Goal: Transaction & Acquisition: Purchase product/service

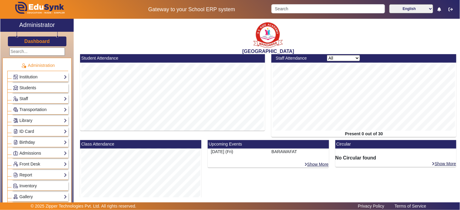
scroll to position [168, 0]
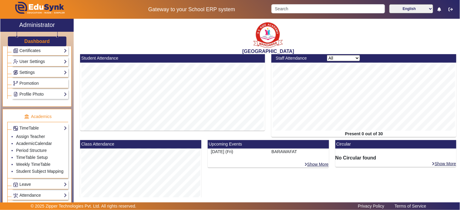
click at [35, 39] on h3 "Dashboard" at bounding box center [36, 42] width 25 height 6
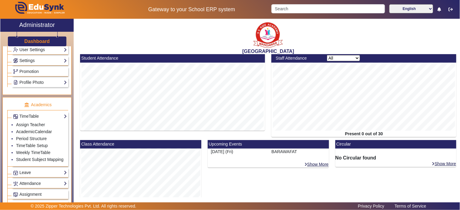
scroll to position [0, 0]
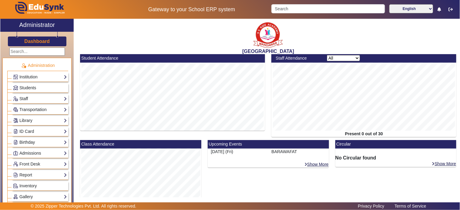
click at [32, 38] on link "Dashboard" at bounding box center [37, 41] width 26 height 6
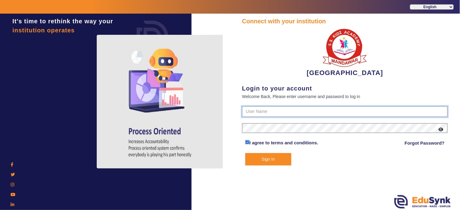
type input "9928895959"
click at [271, 160] on button "Sign In" at bounding box center [268, 159] width 46 height 12
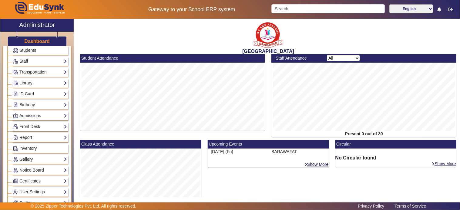
scroll to position [67, 0]
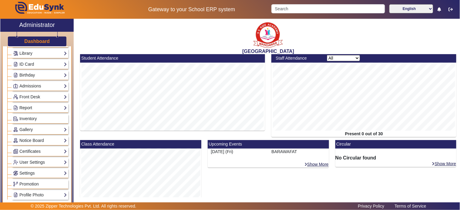
click at [27, 108] on link "Report" at bounding box center [40, 108] width 54 height 7
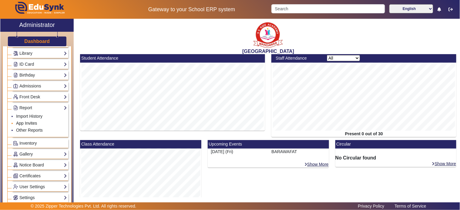
click at [24, 123] on link "App Invites" at bounding box center [26, 123] width 21 height 5
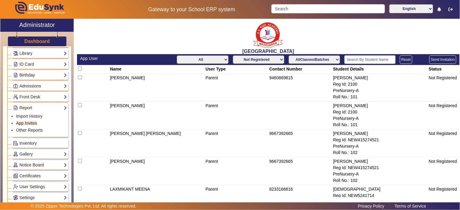
drag, startPoint x: 202, startPoint y: 56, endPoint x: 205, endPoint y: 59, distance: 3.9
click at [202, 56] on select "All Teacher Parent Driver Support Staff" at bounding box center [203, 59] width 52 height 8
click at [177, 55] on select "All Teacher Parent Driver Support Staff" at bounding box center [203, 59] width 52 height 8
click at [180, 90] on td "AKSHAY GUPTA" at bounding box center [157, 88] width 96 height 28
click at [198, 61] on select "All Teacher Parent Driver Support Staff" at bounding box center [203, 59] width 52 height 8
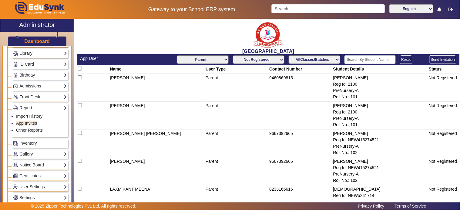
select select "Teacher"
click at [177, 55] on select "All Teacher Parent Driver Support Staff" at bounding box center [203, 59] width 52 height 8
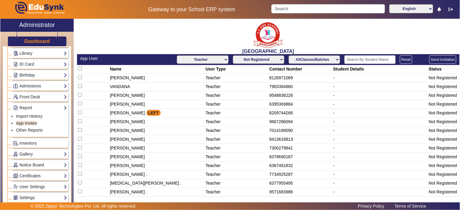
scroll to position [4, 0]
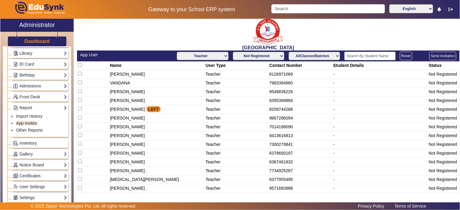
click at [262, 56] on select "Not Registered Registered" at bounding box center [259, 56] width 52 height 8
click at [233, 52] on select "Not Registered Registered" at bounding box center [259, 56] width 52 height 8
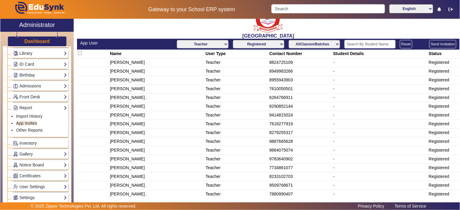
scroll to position [22, 0]
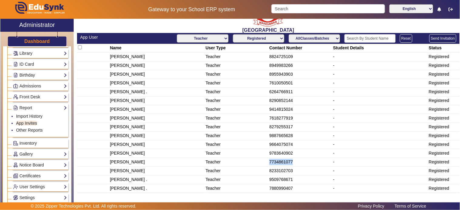
drag, startPoint x: 293, startPoint y: 164, endPoint x: 259, endPoint y: 158, distance: 35.4
click at [259, 158] on tr "MUNEETA Teacher 7734861077 - Registered" at bounding box center [268, 162] width 383 height 9
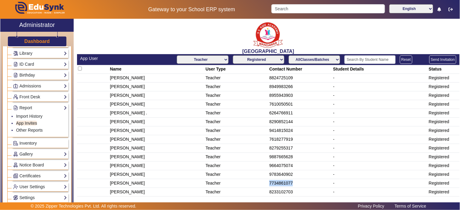
click at [260, 56] on select "Not Registered Registered" at bounding box center [259, 59] width 52 height 8
click at [233, 55] on select "Not Registered Registered" at bounding box center [259, 59] width 52 height 8
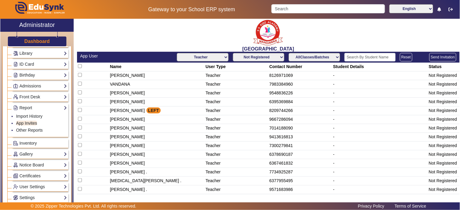
scroll to position [4, 0]
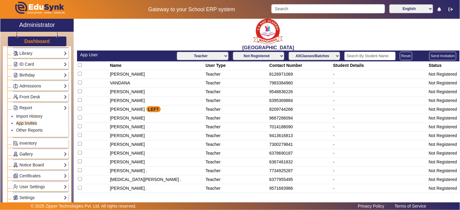
click at [258, 55] on select "Not Registered Registered" at bounding box center [259, 56] width 52 height 8
select select "registered"
click at [233, 52] on select "Not Registered Registered" at bounding box center [259, 56] width 52 height 8
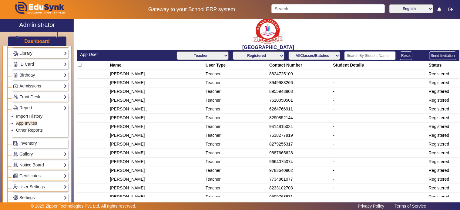
scroll to position [22, 0]
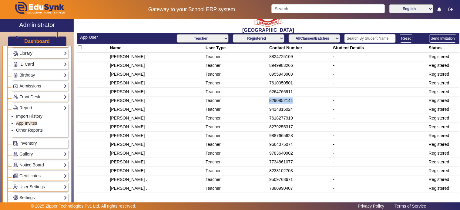
drag, startPoint x: 298, startPoint y: 100, endPoint x: 264, endPoint y: 99, distance: 33.4
click at [264, 99] on tr "DEEKSHA SHARMA Teacher 8290852144 - Registered" at bounding box center [268, 101] width 383 height 9
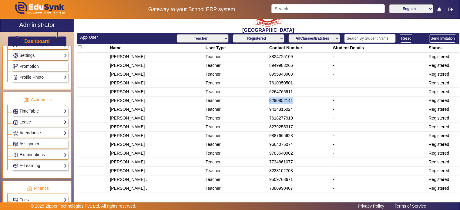
click at [24, 110] on link "TimeTable" at bounding box center [40, 111] width 54 height 7
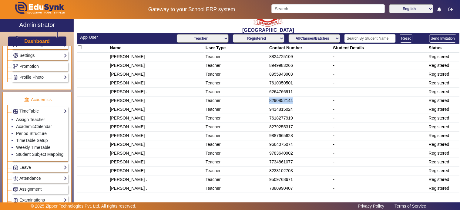
drag, startPoint x: 25, startPoint y: 119, endPoint x: 93, endPoint y: 119, distance: 68.8
click at [25, 119] on link "Assign Teacher" at bounding box center [30, 119] width 29 height 5
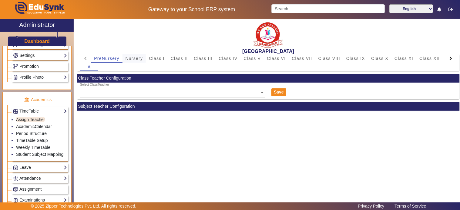
click at [142, 56] on span "Nursery" at bounding box center [135, 58] width 18 height 4
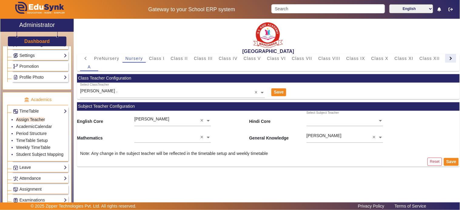
click at [453, 57] on div at bounding box center [450, 58] width 11 height 8
click at [453, 57] on mat-tab-header "PreNursery Nursery Class I Class II Class III Class IV Class V Class VI Class V…" at bounding box center [268, 58] width 376 height 8
click at [409, 58] on span "L.K.G." at bounding box center [414, 58] width 14 height 4
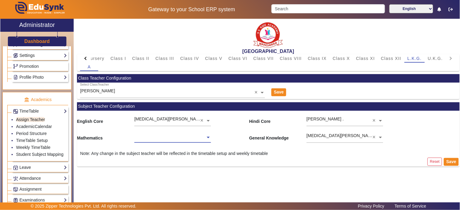
click at [202, 137] on input "text" at bounding box center [172, 138] width 76 height 6
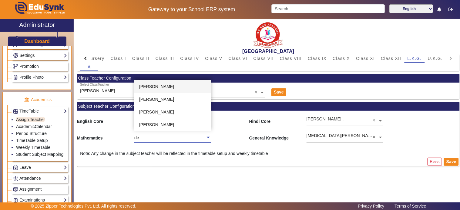
type input "dee"
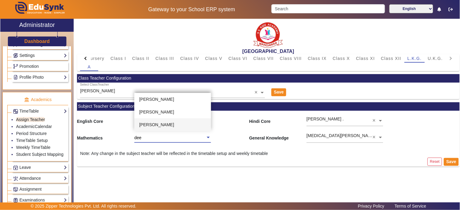
click at [156, 125] on span "DEEKSHA SHARMA" at bounding box center [156, 124] width 35 height 5
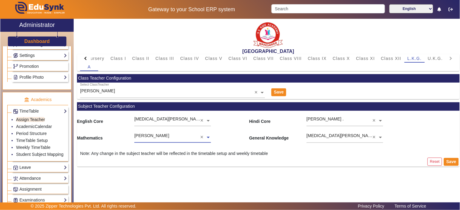
click at [372, 120] on div "MANJU GUPTA . ×" at bounding box center [344, 119] width 76 height 16
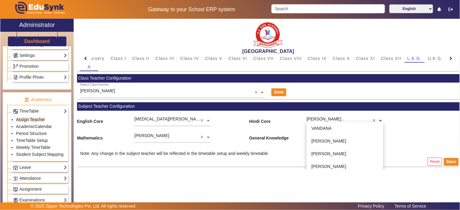
scroll to position [140, 0]
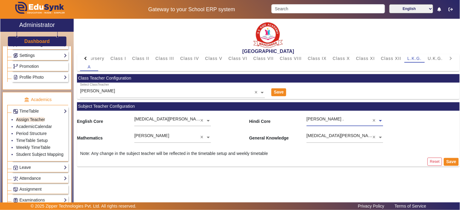
click at [373, 119] on div "MANJU GUPTA . ×" at bounding box center [344, 119] width 76 height 16
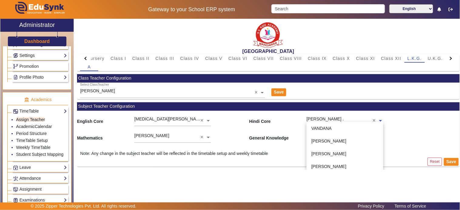
click at [372, 119] on div "MANJU GUPTA . ×" at bounding box center [344, 119] width 76 height 16
click at [369, 120] on input "text" at bounding box center [344, 121] width 76 height 6
click at [402, 129] on div "Mathematics DEEKSHA SHARMA × General Knowledge NIKITA JANGID . ×" at bounding box center [268, 136] width 383 height 17
click at [357, 120] on input "text" at bounding box center [344, 121] width 76 height 6
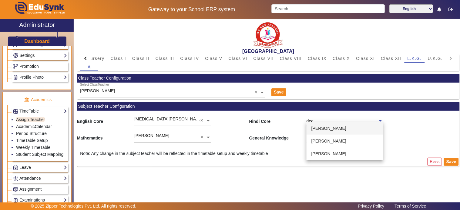
type input "deek"
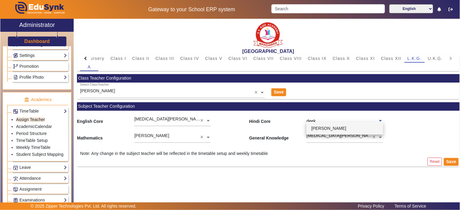
click at [346, 127] on span "DEEKSHA SHARMA" at bounding box center [328, 128] width 35 height 5
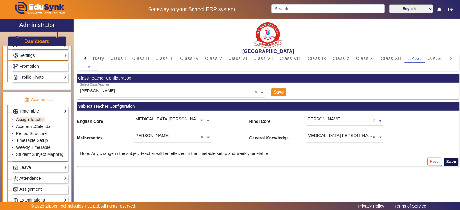
click at [450, 167] on div "Reset Save" at bounding box center [268, 162] width 383 height 10
click at [450, 162] on button "Save" at bounding box center [451, 162] width 15 height 8
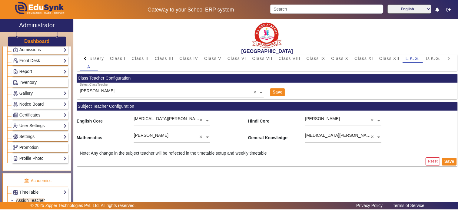
scroll to position [0, 0]
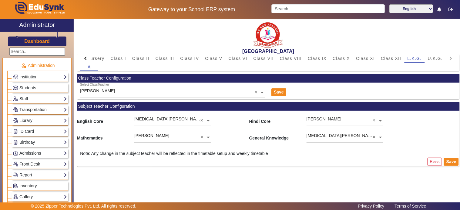
click at [31, 85] on span "Students" at bounding box center [27, 87] width 17 height 5
drag, startPoint x: 31, startPoint y: 85, endPoint x: 42, endPoint y: 85, distance: 11.2
click at [31, 85] on span "Students" at bounding box center [27, 87] width 17 height 5
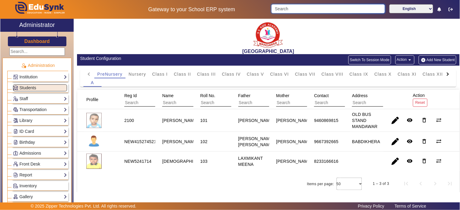
click at [328, 11] on input "Search" at bounding box center [327, 8] width 113 height 9
click at [326, 10] on input "Search" at bounding box center [327, 8] width 113 height 9
drag, startPoint x: 326, startPoint y: 9, endPoint x: 333, endPoint y: 34, distance: 25.5
click at [332, 15] on body "Gateway to your School ERP system English हिंदी (Hindi) ಕನ್ನಡ (Kannada) தமிழ் (…" at bounding box center [230, 105] width 460 height 210
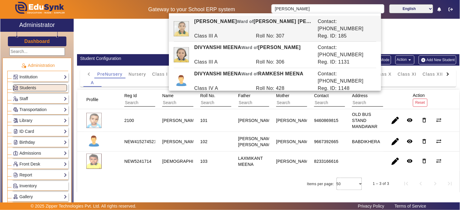
click at [256, 32] on div "Roll No: 307" at bounding box center [284, 35] width 62 height 7
type input "DIVYANSHI PRAJAPATI"
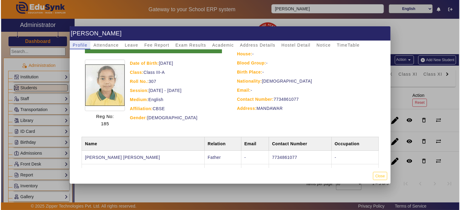
scroll to position [41, 0]
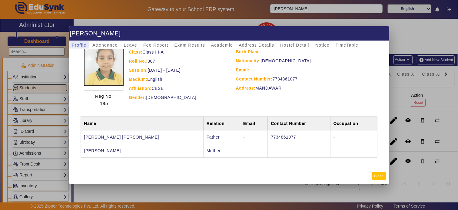
click at [376, 173] on button "Close" at bounding box center [379, 176] width 14 height 8
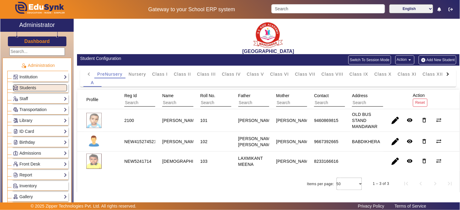
click at [24, 103] on div "Staff Teachers Non Teaching Staff Driver Support Staff" at bounding box center [40, 98] width 56 height 9
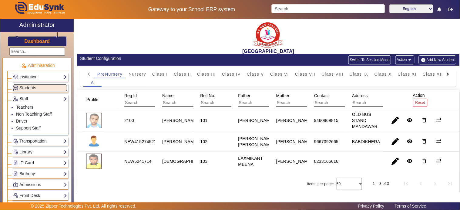
click at [24, 97] on link "Staff" at bounding box center [40, 98] width 54 height 7
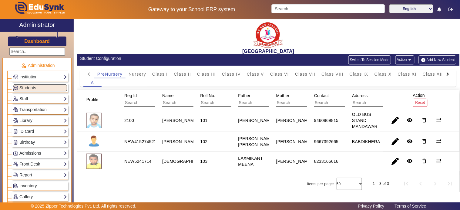
click at [27, 99] on link "Staff" at bounding box center [40, 98] width 54 height 7
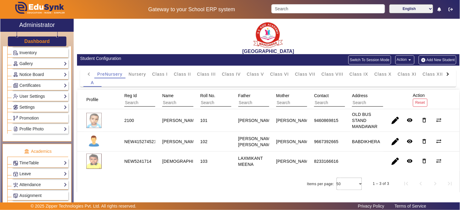
scroll to position [135, 0]
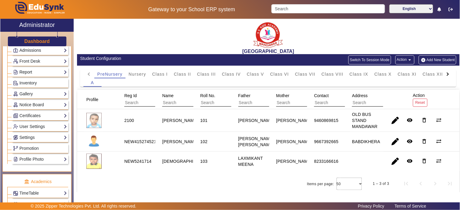
click at [27, 71] on link "Report" at bounding box center [40, 72] width 54 height 7
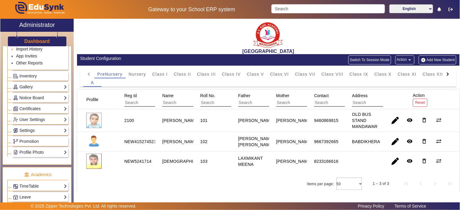
scroll to position [103, 0]
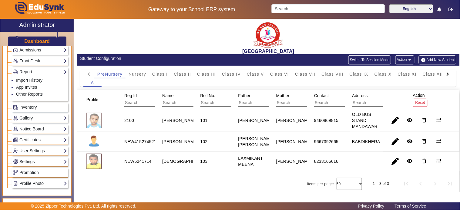
drag, startPoint x: 27, startPoint y: 86, endPoint x: 71, endPoint y: 87, distance: 44.0
click at [27, 86] on link "App Invites" at bounding box center [26, 87] width 21 height 5
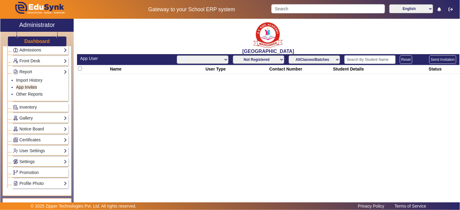
click at [208, 58] on select "All Teacher Parent Driver Support Staff" at bounding box center [203, 59] width 52 height 8
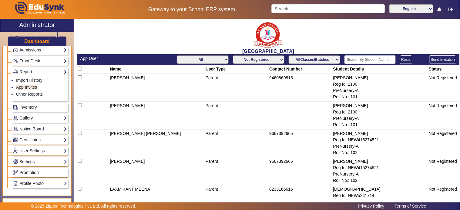
select select "Teacher"
click at [177, 55] on select "All Teacher Parent Driver Support Staff" at bounding box center [203, 59] width 52 height 8
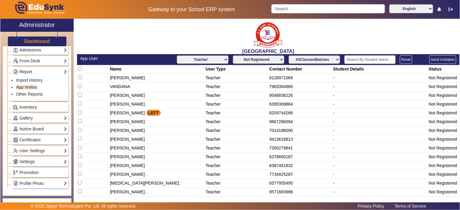
drag, startPoint x: 293, startPoint y: 86, endPoint x: 258, endPoint y: 88, distance: 35.2
click at [258, 88] on tr "VANDANA Teacher 7983384960 - Not Registered" at bounding box center [268, 87] width 383 height 9
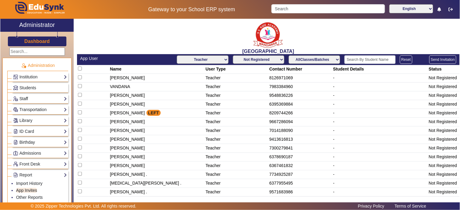
click at [25, 97] on link "Staff" at bounding box center [40, 98] width 54 height 7
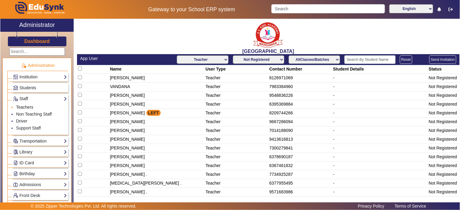
click at [26, 105] on link "Teachers" at bounding box center [24, 107] width 17 height 5
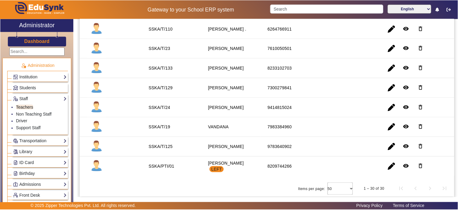
scroll to position [505, 0]
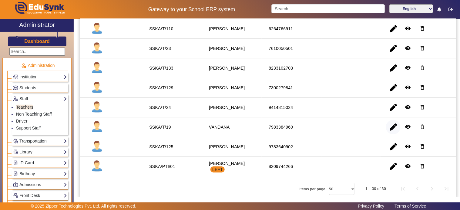
click at [388, 124] on span "button" at bounding box center [393, 127] width 15 height 15
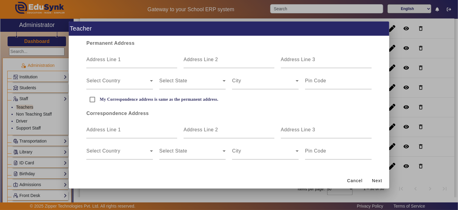
scroll to position [0, 0]
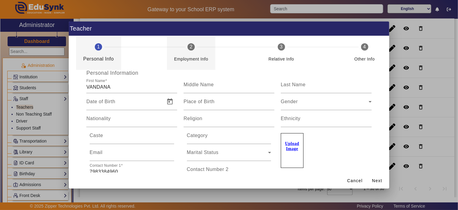
click at [182, 47] on mat-step-header "2 Employment Info" at bounding box center [191, 53] width 49 height 34
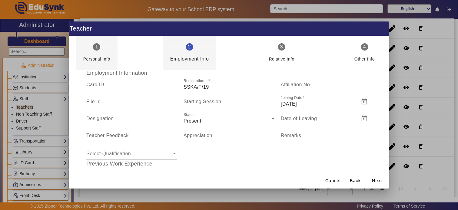
click at [97, 55] on div "Personal Info" at bounding box center [96, 57] width 27 height 12
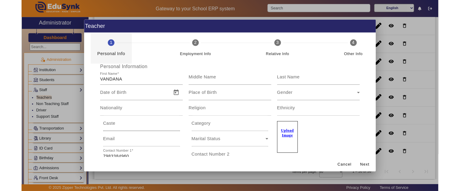
scroll to position [67, 0]
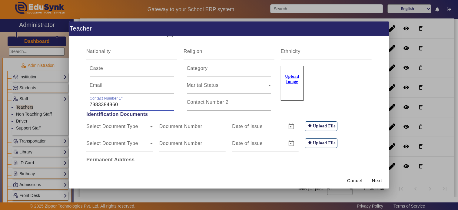
click at [122, 101] on input "7983384960" at bounding box center [132, 104] width 85 height 7
click at [122, 104] on input "7983384960" at bounding box center [132, 104] width 85 height 7
drag, startPoint x: 126, startPoint y: 105, endPoint x: 89, endPoint y: 104, distance: 36.4
click at [90, 104] on input "7983384960" at bounding box center [132, 104] width 85 height 7
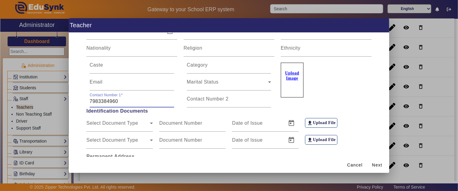
drag, startPoint x: 359, startPoint y: 164, endPoint x: 244, endPoint y: 114, distance: 125.0
click at [360, 163] on span "Cancel" at bounding box center [354, 165] width 15 height 6
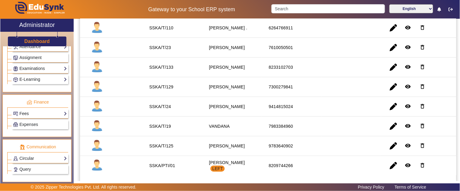
click at [32, 116] on link "Fees" at bounding box center [40, 113] width 54 height 7
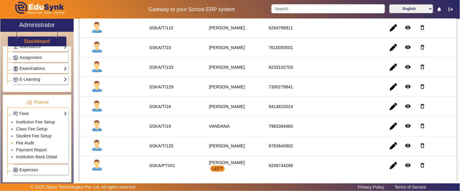
click at [30, 146] on link "Fee Audit" at bounding box center [25, 143] width 18 height 5
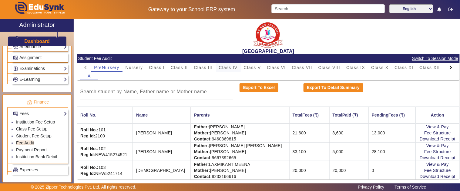
click at [216, 65] on div "Class IV" at bounding box center [228, 67] width 25 height 8
click at [204, 67] on span "Class III" at bounding box center [203, 67] width 19 height 4
click at [140, 91] on input at bounding box center [156, 91] width 153 height 7
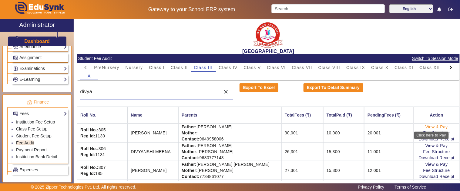
click at [428, 126] on link "View & Pay" at bounding box center [436, 127] width 22 height 5
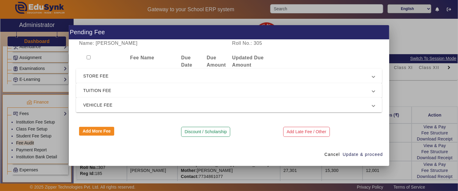
click at [129, 77] on span "STORE FEE" at bounding box center [227, 75] width 289 height 7
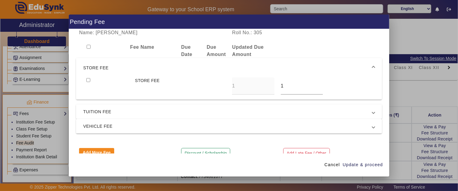
click at [128, 65] on span "STORE FEE" at bounding box center [227, 67] width 289 height 7
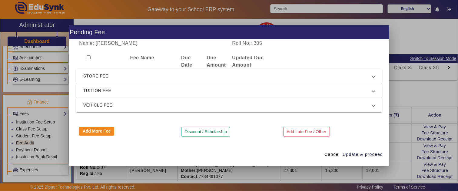
click at [124, 87] on span "TUITION FEE" at bounding box center [227, 90] width 289 height 7
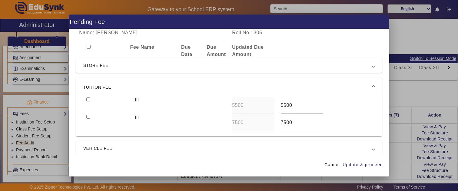
scroll to position [33, 0]
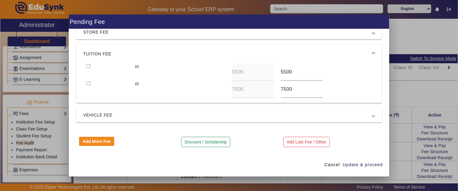
click at [119, 117] on span "VEHICLE FEE" at bounding box center [227, 115] width 289 height 7
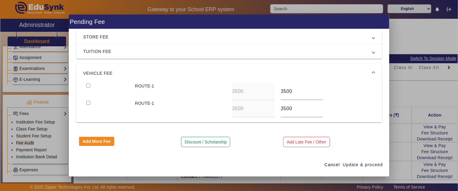
scroll to position [28, 0]
drag, startPoint x: 337, startPoint y: 165, endPoint x: 333, endPoint y: 165, distance: 4.3
click at [334, 166] on span "Cancel" at bounding box center [332, 165] width 15 height 6
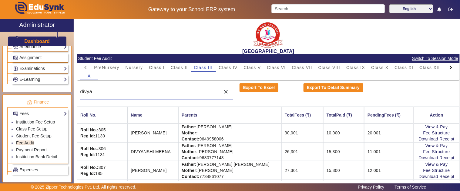
drag, startPoint x: 128, startPoint y: 90, endPoint x: 67, endPoint y: 90, distance: 60.9
click at [67, 90] on div "X Administrator Dashboard Administration Institution Institution Details Sessio…" at bounding box center [229, 106] width 459 height 175
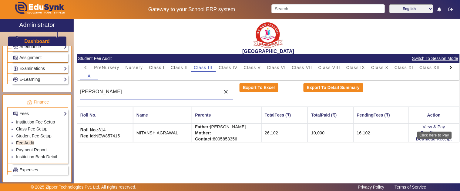
click at [420, 132] on div "Click here to Pay" at bounding box center [434, 135] width 35 height 7
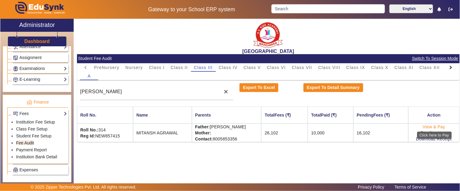
click at [428, 127] on link "View & Pay" at bounding box center [434, 127] width 22 height 5
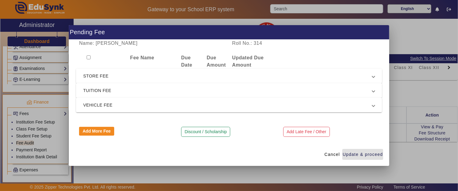
click at [119, 77] on span "STORE FEE" at bounding box center [227, 75] width 289 height 7
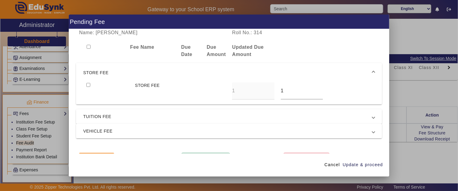
click at [114, 70] on span "STORE FEE" at bounding box center [227, 72] width 289 height 7
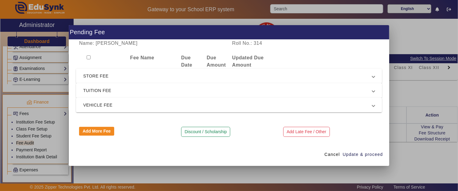
click at [114, 91] on span "TUITION FEE" at bounding box center [227, 90] width 289 height 7
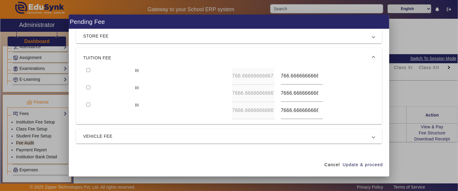
scroll to position [34, 0]
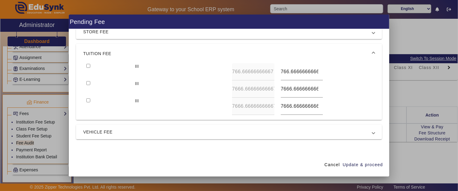
click at [109, 56] on span "TUITION FEE" at bounding box center [227, 53] width 289 height 7
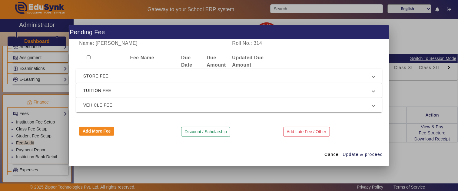
scroll to position [0, 0]
click at [104, 95] on mat-expansion-panel-header "TUITION FEE" at bounding box center [229, 90] width 306 height 15
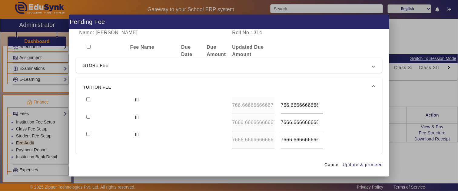
click at [105, 86] on span "TUITION FEE" at bounding box center [227, 87] width 289 height 7
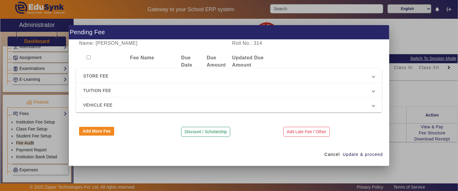
click at [105, 99] on mat-expansion-panel-header "VEHICLE FEE" at bounding box center [229, 105] width 306 height 15
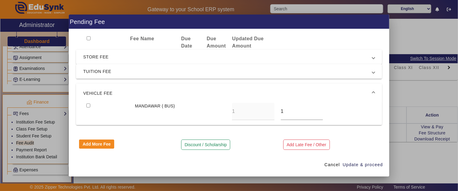
scroll to position [11, 0]
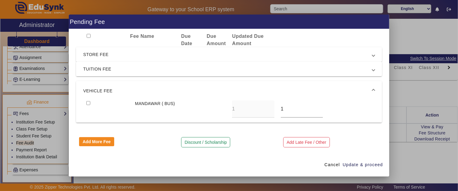
click at [104, 70] on span "TUITION FEE" at bounding box center [227, 68] width 289 height 7
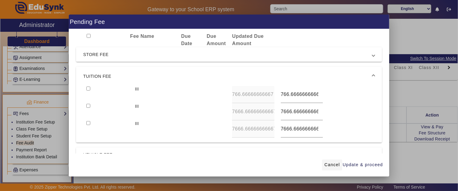
click at [330, 162] on span "Cancel" at bounding box center [332, 165] width 15 height 6
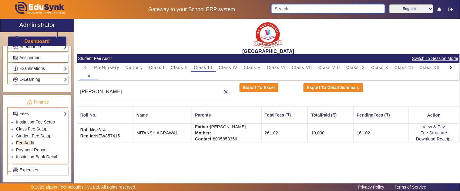
drag, startPoint x: 300, startPoint y: 7, endPoint x: 293, endPoint y: 25, distance: 18.5
click at [299, 7] on input "Search" at bounding box center [327, 8] width 113 height 9
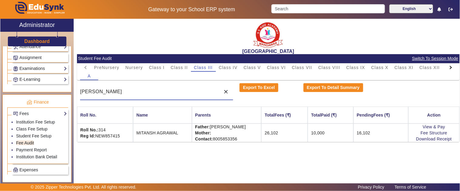
drag, startPoint x: 165, startPoint y: 95, endPoint x: 49, endPoint y: 86, distance: 116.1
click at [49, 86] on div "X Administrator Dashboard Administration Institution Institution Details Sessio…" at bounding box center [229, 106] width 459 height 175
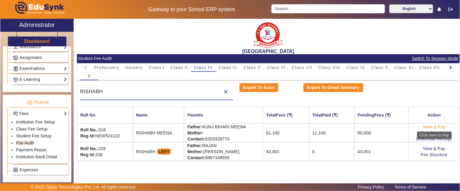
type input "RISHABH"
click at [429, 128] on link "View & Pay" at bounding box center [434, 127] width 22 height 5
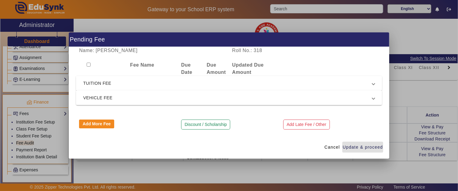
click at [149, 85] on span "TUITION FEE" at bounding box center [227, 83] width 289 height 7
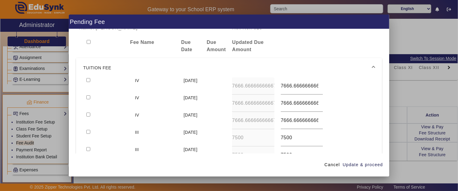
scroll to position [3, 0]
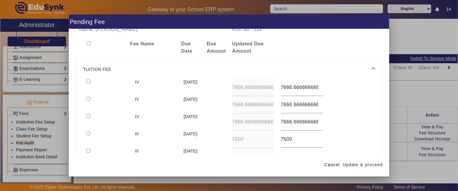
click at [89, 82] on mat-expansion-panel "TUITION FEE IV 15 Apr 2025 7666.66666666667 7666.66666666667 IV 15 Jul 2025 766…" at bounding box center [229, 115] width 306 height 111
click at [89, 82] on input "checkbox" at bounding box center [88, 82] width 4 height 4
checkbox input "true"
type input "0"
click at [86, 97] on input "checkbox" at bounding box center [88, 99] width 4 height 4
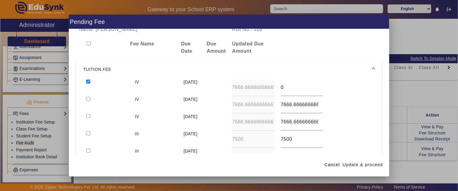
checkbox input "true"
type input "0"
click at [86, 114] on input "checkbox" at bounding box center [88, 116] width 4 height 4
checkbox input "true"
type input "0"
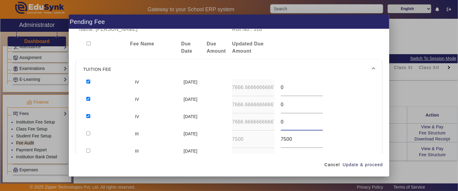
drag, startPoint x: 358, startPoint y: 165, endPoint x: 344, endPoint y: 133, distance: 34.8
click at [357, 165] on span "Update & proceed" at bounding box center [363, 165] width 40 height 6
type input "0"
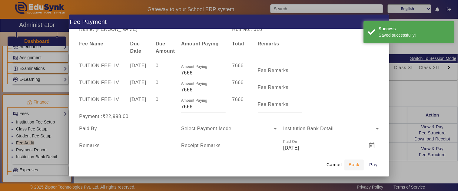
click at [351, 166] on span "Back" at bounding box center [354, 165] width 11 height 6
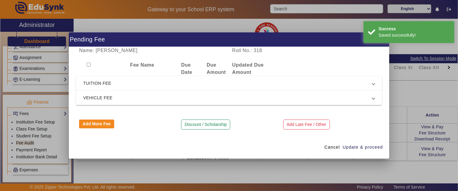
scroll to position [0, 0]
click at [140, 96] on span "VEHICLE FEE" at bounding box center [227, 97] width 289 height 7
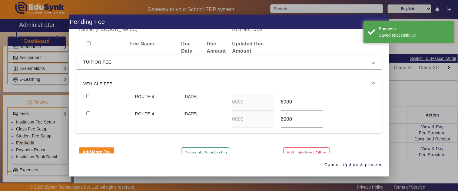
scroll to position [14, 0]
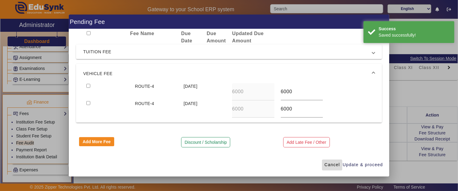
click at [335, 164] on span "Cancel" at bounding box center [332, 165] width 15 height 6
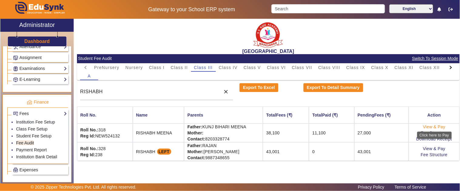
click at [430, 127] on link "View & Pay" at bounding box center [434, 127] width 22 height 5
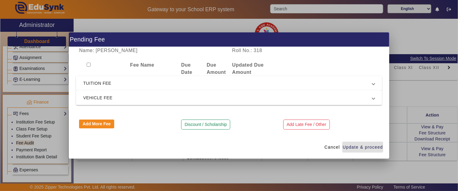
click at [122, 83] on span "TUITION FEE" at bounding box center [227, 83] width 289 height 7
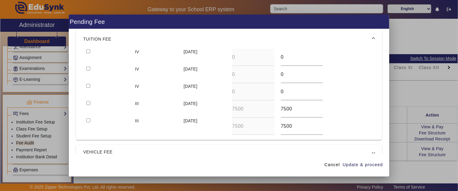
scroll to position [67, 0]
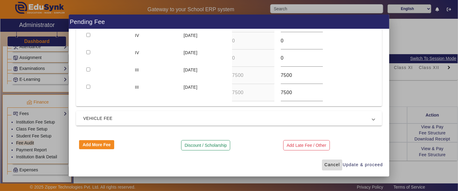
click at [334, 164] on span "Cancel" at bounding box center [332, 165] width 15 height 6
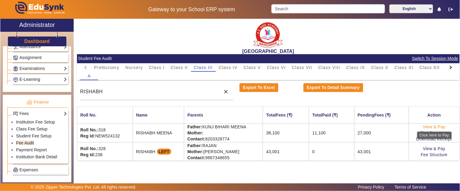
click at [428, 127] on link "View & Pay" at bounding box center [434, 127] width 22 height 5
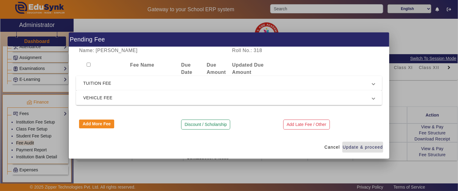
click at [131, 81] on span "TUITION FEE" at bounding box center [227, 83] width 289 height 7
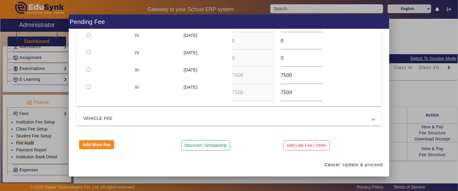
click at [160, 121] on span "VEHICLE FEE" at bounding box center [227, 118] width 289 height 7
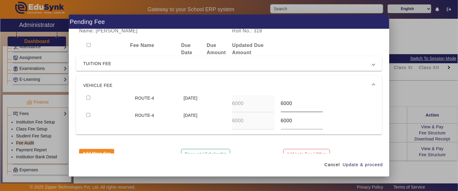
scroll to position [0, 0]
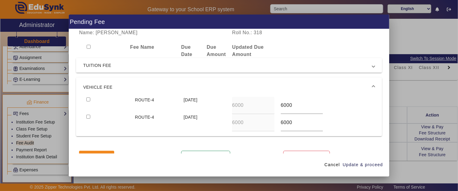
click at [204, 70] on mat-expansion-panel-header "TUITION FEE" at bounding box center [229, 65] width 306 height 15
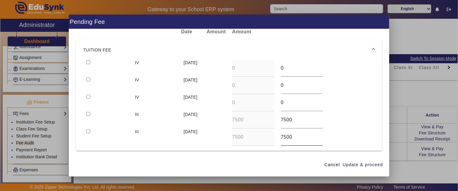
scroll to position [34, 0]
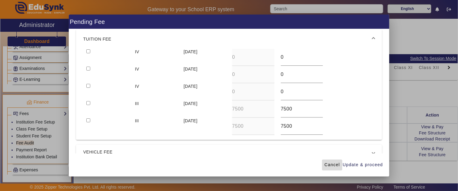
click at [330, 164] on span "Cancel" at bounding box center [332, 165] width 15 height 6
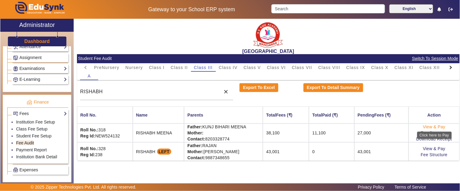
click at [427, 125] on link "View & Pay" at bounding box center [434, 127] width 22 height 5
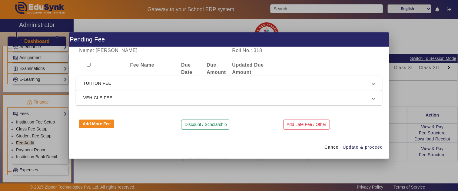
click at [137, 86] on span "TUITION FEE" at bounding box center [227, 83] width 289 height 7
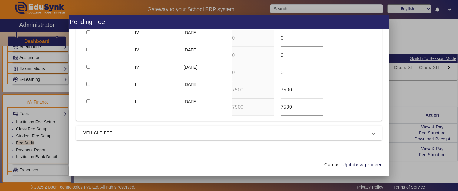
scroll to position [67, 0]
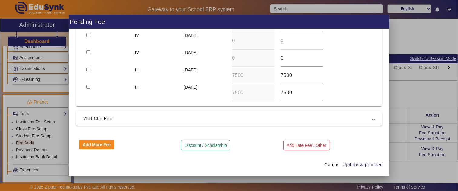
drag, startPoint x: 290, startPoint y: 75, endPoint x: 246, endPoint y: 75, distance: 43.7
click at [246, 75] on div "III 15 Jul 2025 7500 7500" at bounding box center [229, 75] width 292 height 17
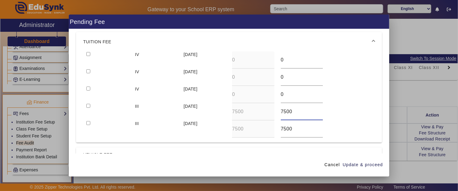
scroll to position [71, 0]
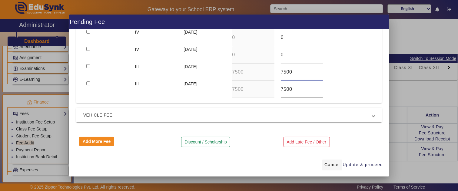
click at [330, 162] on span "Cancel" at bounding box center [332, 165] width 15 height 6
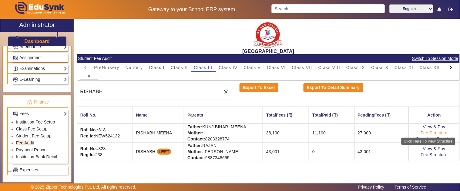
click at [425, 132] on link "Fee Structure" at bounding box center [434, 133] width 27 height 5
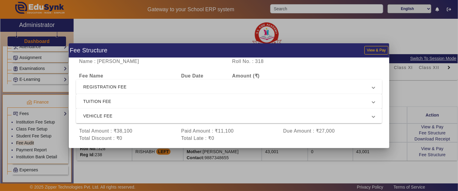
click at [125, 87] on span "REGISTRATION FEE" at bounding box center [227, 86] width 289 height 7
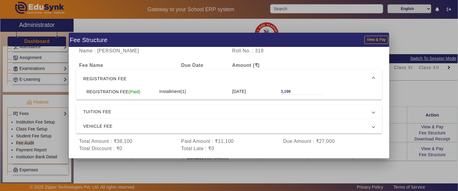
click at [126, 78] on span "REGISTRATION FEE" at bounding box center [227, 78] width 289 height 7
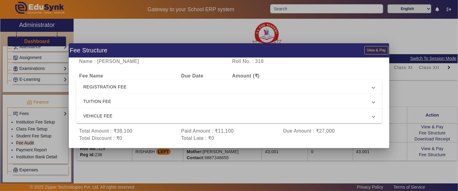
click at [116, 101] on span "TUITION FEE" at bounding box center [227, 101] width 289 height 7
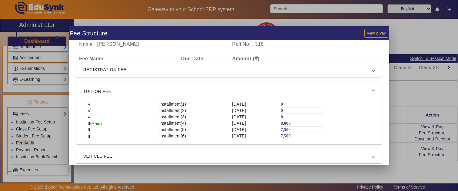
scroll to position [24, 0]
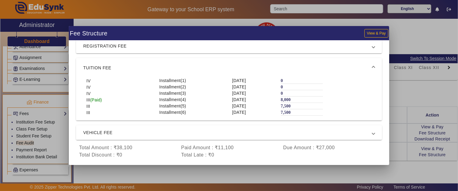
click at [181, 132] on span "VEHICLE FEE" at bounding box center [227, 132] width 289 height 7
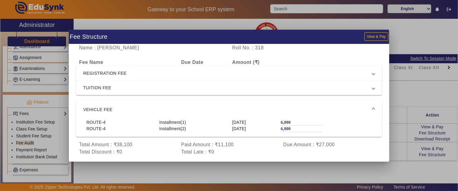
scroll to position [0, 0]
click at [413, 87] on div at bounding box center [229, 95] width 458 height 191
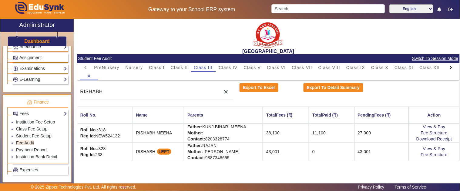
drag, startPoint x: 119, startPoint y: 88, endPoint x: 32, endPoint y: 81, distance: 86.4
click at [32, 81] on div "X Administrator Dashboard Administration Institution Institution Details Sessio…" at bounding box center [229, 106] width 459 height 175
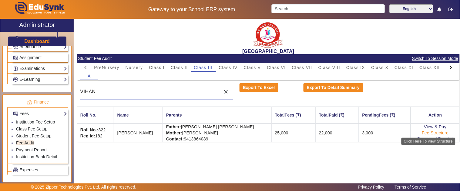
click at [429, 132] on link "Fee Structure" at bounding box center [435, 133] width 27 height 5
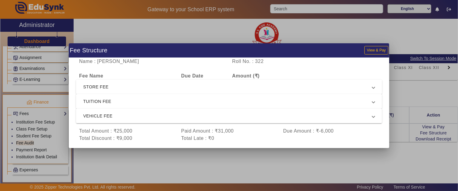
click at [122, 83] on span "STORE FEE" at bounding box center [227, 86] width 289 height 7
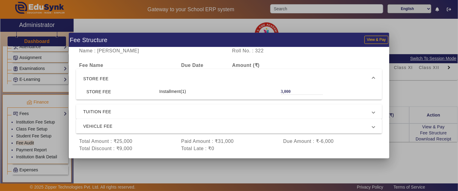
click at [122, 75] on span "STORE FEE" at bounding box center [227, 78] width 289 height 7
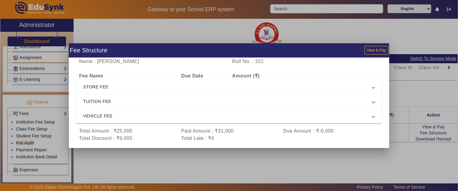
click at [165, 35] on div at bounding box center [229, 95] width 458 height 191
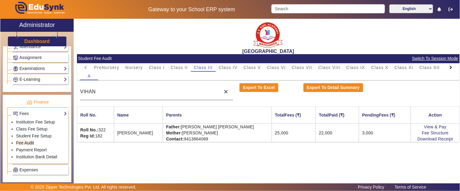
click at [122, 89] on div "VIHAN" at bounding box center [148, 91] width 137 height 17
drag, startPoint x: 131, startPoint y: 90, endPoint x: 33, endPoint y: 100, distance: 98.5
click at [130, 90] on input "VIHAN" at bounding box center [148, 91] width 137 height 7
drag, startPoint x: 33, startPoint y: 100, endPoint x: 4, endPoint y: 98, distance: 29.5
click at [3, 98] on div "X Administrator Dashboard Administration Institution Institution Details Sessio…" at bounding box center [229, 106] width 459 height 175
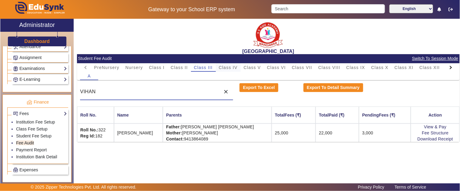
click at [226, 68] on span "Class IV" at bounding box center [228, 67] width 19 height 4
drag, startPoint x: 117, startPoint y: 94, endPoint x: 71, endPoint y: 96, distance: 45.8
click at [71, 96] on div "X Administrator Dashboard Administration Institution Institution Details Sessio…" at bounding box center [229, 106] width 459 height 175
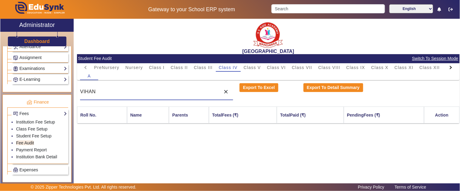
type input "K"
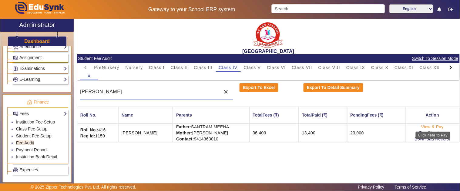
type input "HARDIK"
click at [427, 125] on link "View & Pay" at bounding box center [432, 127] width 22 height 5
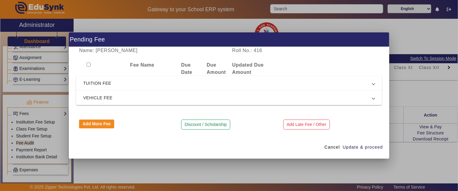
click at [103, 81] on span "TUITION FEE" at bounding box center [227, 83] width 289 height 7
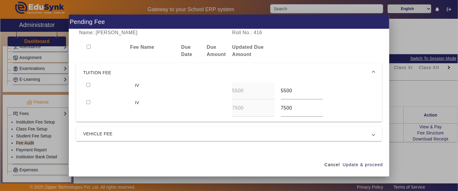
click at [92, 130] on span "VEHICLE FEE" at bounding box center [227, 133] width 289 height 7
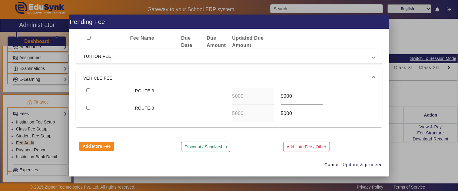
scroll to position [14, 0]
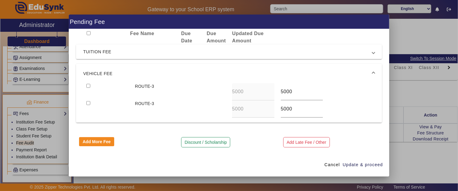
drag, startPoint x: 295, startPoint y: 92, endPoint x: 256, endPoint y: 92, distance: 39.1
click at [256, 92] on div "ROUTE-3 5000 5000" at bounding box center [229, 91] width 292 height 17
type input "7500"
click at [89, 86] on input "checkbox" at bounding box center [88, 86] width 4 height 4
checkbox input "true"
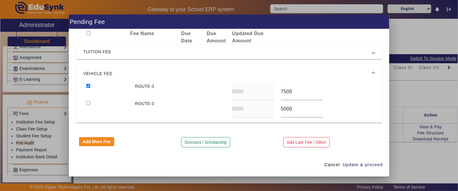
click at [89, 102] on input "checkbox" at bounding box center [88, 103] width 4 height 4
checkbox input "true"
click at [288, 111] on div "5000" at bounding box center [302, 109] width 42 height 17
drag, startPoint x: 294, startPoint y: 110, endPoint x: 265, endPoint y: 110, distance: 29.7
click at [265, 110] on div "ROUTE-3 5000 5000" at bounding box center [229, 109] width 292 height 17
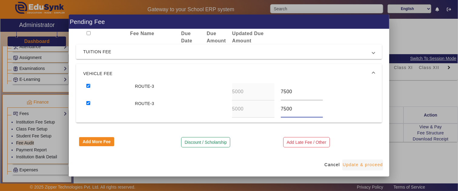
type input "7500"
click at [361, 162] on span "Update & proceed" at bounding box center [363, 165] width 40 height 6
type input "7500"
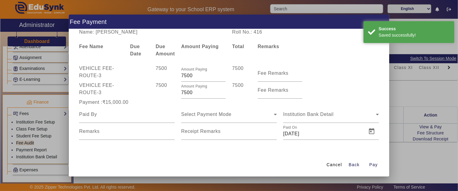
scroll to position [1, 0]
click at [335, 165] on span "Cancel" at bounding box center [334, 165] width 15 height 6
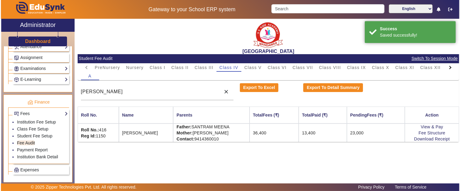
scroll to position [0, 0]
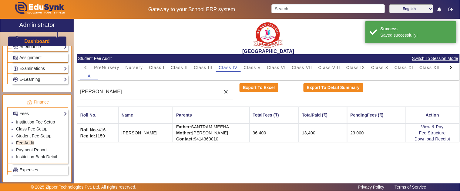
click at [352, 135] on td "23,000" at bounding box center [376, 133] width 58 height 18
click at [366, 139] on td "23,000" at bounding box center [376, 133] width 58 height 18
click at [371, 135] on td "23,000" at bounding box center [376, 133] width 58 height 18
click at [371, 132] on td "23,000" at bounding box center [376, 133] width 58 height 18
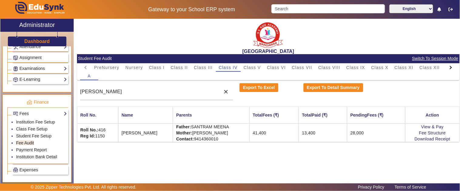
click at [340, 136] on td "13,400" at bounding box center [323, 133] width 49 height 18
click at [29, 88] on div "X Administrator Dashboard Administration Institution Institution Details Sessio…" at bounding box center [229, 106] width 459 height 175
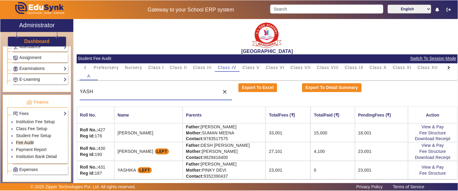
scroll to position [1, 0]
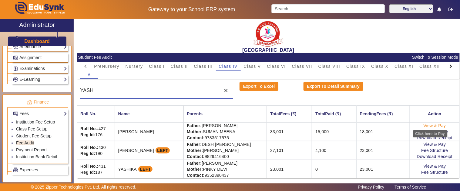
type input "YASH"
click at [428, 126] on link "View & Pay" at bounding box center [435, 125] width 22 height 5
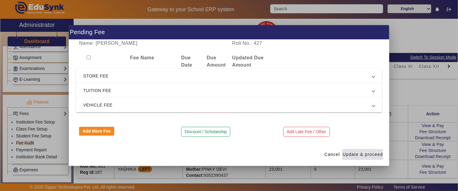
click at [112, 101] on mat-expansion-panel-header "VEHICLE FEE" at bounding box center [229, 105] width 306 height 15
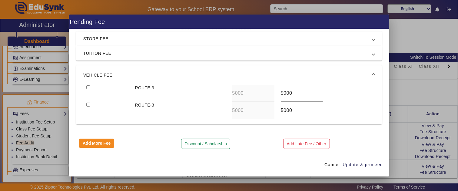
scroll to position [28, 0]
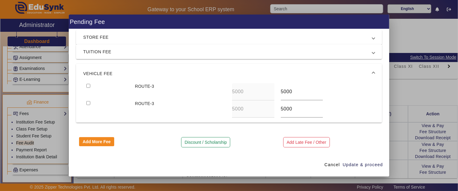
click at [88, 87] on input "checkbox" at bounding box center [88, 86] width 4 height 4
checkbox input "true"
drag, startPoint x: 291, startPoint y: 93, endPoint x: 256, endPoint y: 93, distance: 34.6
click at [256, 93] on div "ROUTE-3 5000 5000" at bounding box center [229, 91] width 292 height 17
type input "7500"
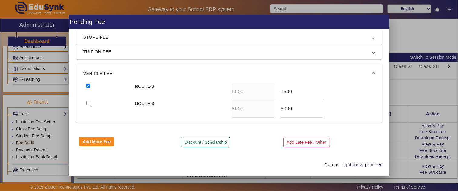
click at [86, 101] on input "checkbox" at bounding box center [88, 103] width 4 height 4
checkbox input "true"
type input "7500"
click at [375, 166] on span "Update & proceed" at bounding box center [363, 165] width 40 height 6
type input "7500"
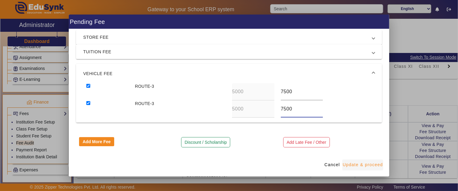
type input "7500"
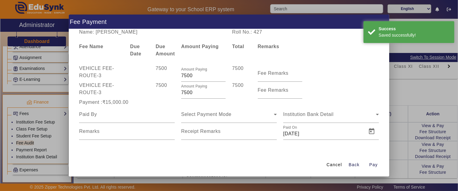
scroll to position [1, 0]
click at [338, 164] on span "Cancel" at bounding box center [334, 165] width 15 height 6
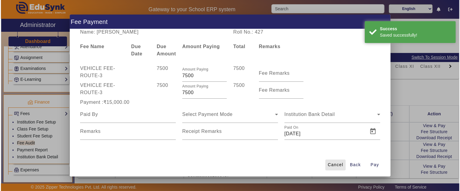
scroll to position [0, 0]
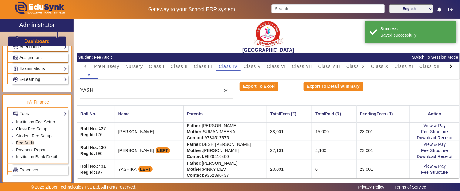
click at [350, 140] on td "15,000" at bounding box center [334, 131] width 44 height 19
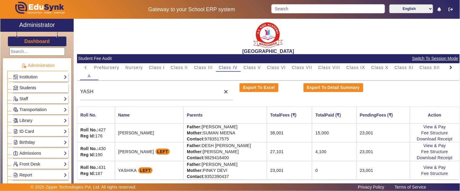
click at [30, 87] on span "Students" at bounding box center [27, 87] width 17 height 5
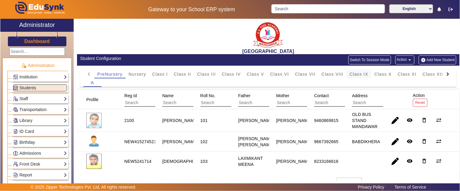
click at [358, 73] on span "Class IX" at bounding box center [359, 74] width 19 height 4
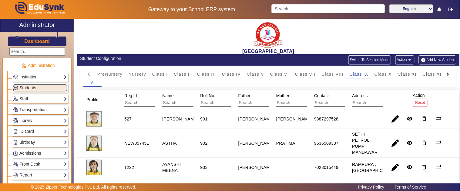
click at [166, 102] on input "text" at bounding box center [189, 103] width 54 height 8
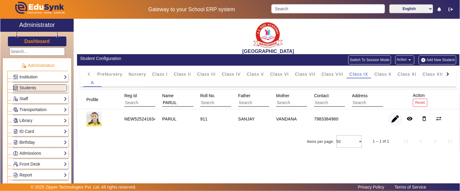
type input "PARUL"
click at [392, 117] on span "button" at bounding box center [395, 119] width 15 height 15
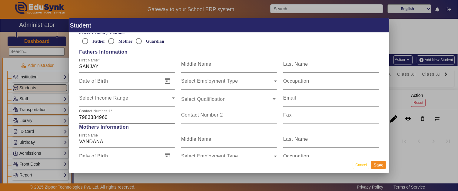
scroll to position [438, 0]
drag, startPoint x: 100, startPoint y: 118, endPoint x: 70, endPoint y: 119, distance: 30.4
click at [70, 119] on div "Personal Information First Name PARUL Middle Name Last Name Date of Birth Age P…" at bounding box center [229, 95] width 321 height 124
paste input "9084028857"
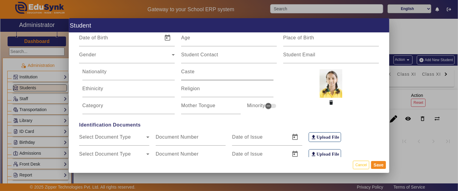
scroll to position [0, 0]
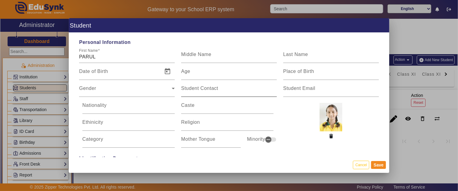
type input "9084028857"
click at [206, 92] on input "Student Contact" at bounding box center [229, 90] width 96 height 7
paste input "9084028857"
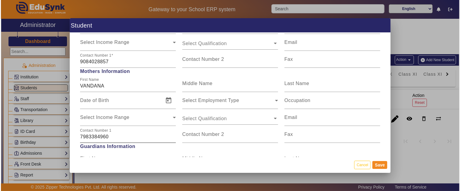
scroll to position [505, 0]
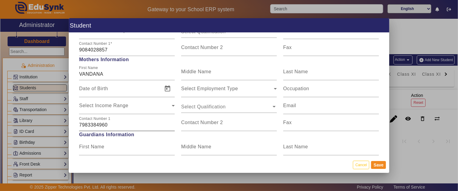
type input "9084028857"
drag, startPoint x: 119, startPoint y: 124, endPoint x: 52, endPoint y: 124, distance: 67.3
click at [52, 124] on div "Student Personal Information First Name PARUL Middle Name Last Name Date of Bir…" at bounding box center [229, 95] width 458 height 191
paste input "9084028857"
type input "9084028857"
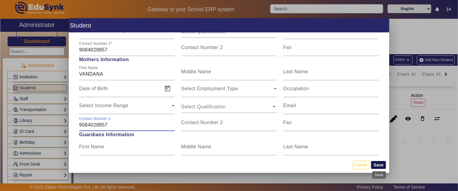
click at [380, 166] on button "Save" at bounding box center [378, 165] width 15 height 8
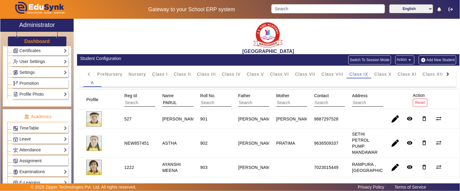
scroll to position [236, 0]
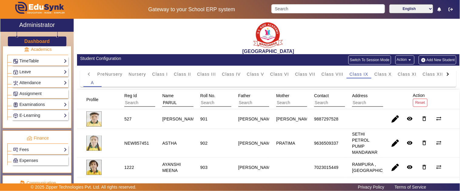
click at [36, 62] on link "TimeTable" at bounding box center [40, 61] width 54 height 7
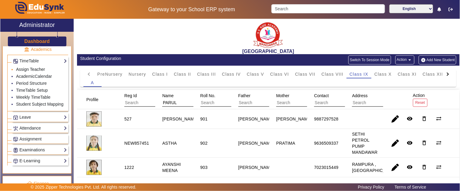
click at [29, 69] on link "Assign Teacher" at bounding box center [30, 69] width 29 height 5
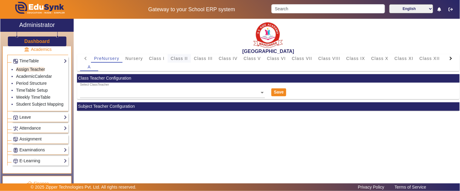
click at [179, 60] on span "Class II" at bounding box center [179, 58] width 17 height 4
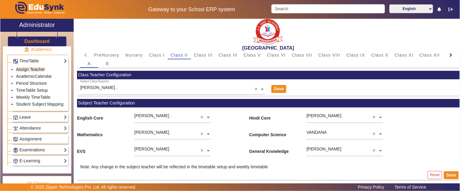
scroll to position [5, 0]
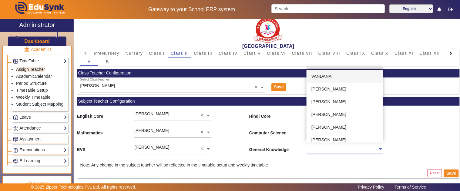
click at [327, 151] on input "text" at bounding box center [344, 149] width 76 height 6
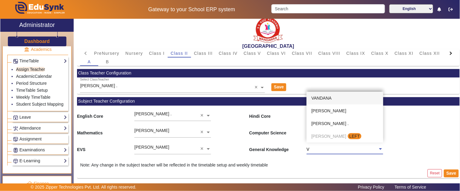
type input "VA"
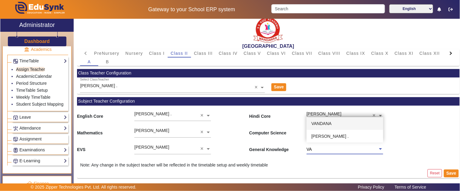
click at [338, 124] on div "VANDANA" at bounding box center [344, 123] width 76 height 13
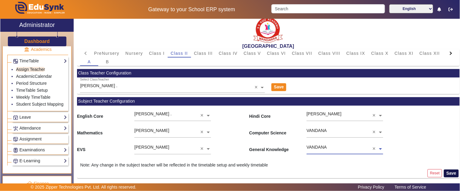
click at [447, 171] on button "Save" at bounding box center [451, 174] width 15 height 8
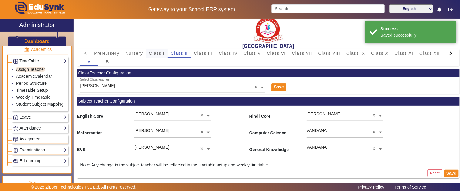
click at [156, 52] on span "Class I" at bounding box center [157, 53] width 16 height 4
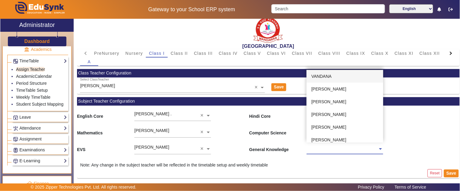
click at [343, 150] on input "text" at bounding box center [344, 149] width 76 height 6
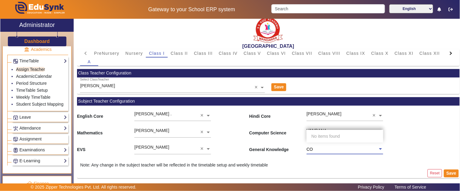
type input "C"
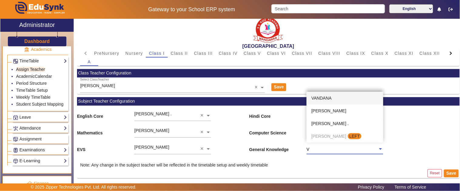
type input "VA"
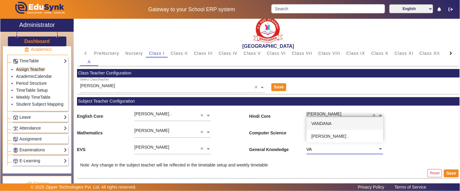
click at [335, 119] on div "VANDANA" at bounding box center [344, 123] width 76 height 13
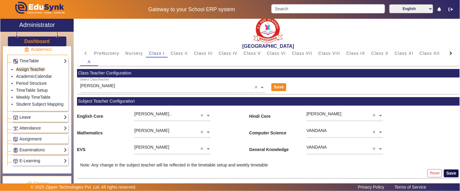
click at [448, 173] on button "Save" at bounding box center [451, 174] width 15 height 8
click at [448, 52] on div at bounding box center [450, 53] width 11 height 8
click at [448, 52] on mat-tab-header "PreNursery Nursery Class I Class II Class III Class IV Class V Class VI Class V…" at bounding box center [268, 53] width 376 height 8
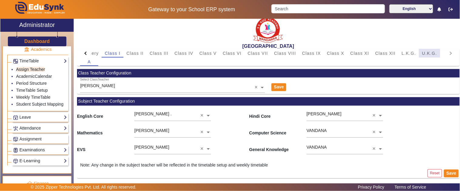
click at [430, 52] on span "U.K.G." at bounding box center [429, 53] width 15 height 4
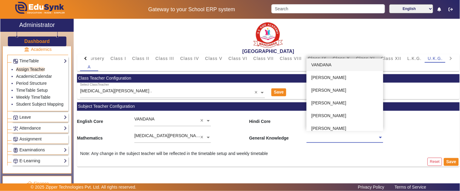
click at [335, 139] on input "text" at bounding box center [344, 138] width 76 height 6
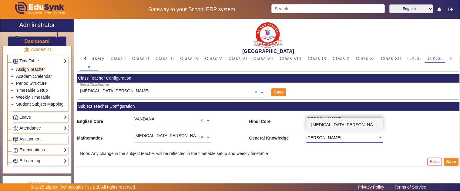
type input "NIKIT"
click at [360, 122] on div "NIKITA JANGID ." at bounding box center [344, 125] width 76 height 13
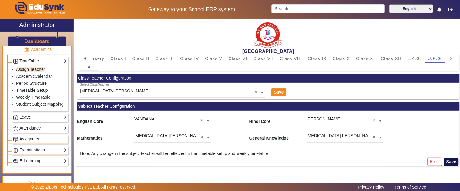
drag, startPoint x: 453, startPoint y: 164, endPoint x: 450, endPoint y: 168, distance: 5.2
click at [454, 164] on button "Save" at bounding box center [451, 162] width 15 height 8
click at [341, 138] on input "text" at bounding box center [344, 138] width 76 height 6
type input "VANDA"
drag, startPoint x: 340, startPoint y: 124, endPoint x: 343, endPoint y: 131, distance: 7.6
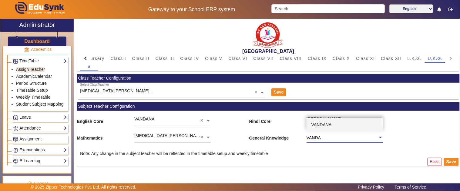
click at [341, 129] on div "VANDANA" at bounding box center [344, 125] width 76 height 13
drag, startPoint x: 450, startPoint y: 161, endPoint x: 438, endPoint y: 172, distance: 15.7
click at [450, 161] on button "Save" at bounding box center [451, 162] width 15 height 8
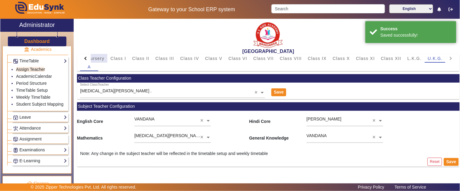
click at [104, 58] on span "Nursery" at bounding box center [96, 58] width 18 height 4
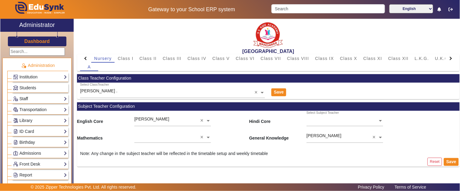
click at [28, 98] on link "Staff" at bounding box center [40, 98] width 54 height 7
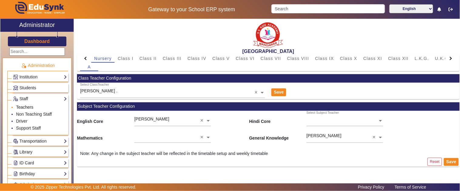
click at [25, 106] on link "Teachers" at bounding box center [24, 107] width 17 height 5
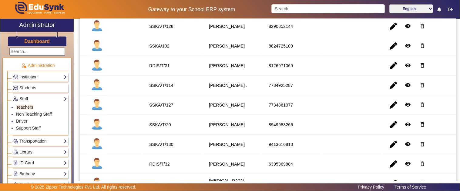
scroll to position [135, 0]
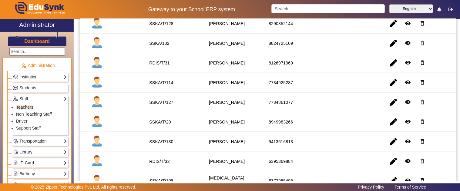
drag, startPoint x: 295, startPoint y: 102, endPoint x: 251, endPoint y: 103, distance: 44.0
click at [251, 103] on mat-row "SSKA/T/127 MUNEETA 7734861077 remove_red_eye delete_outline" at bounding box center [268, 103] width 376 height 20
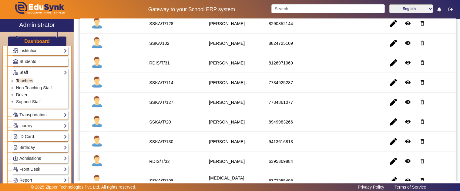
scroll to position [0, 0]
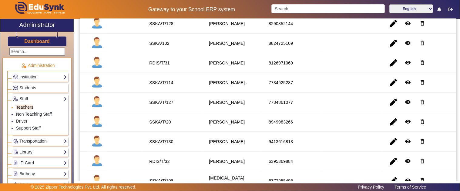
click at [22, 107] on link "Teachers" at bounding box center [24, 107] width 17 height 5
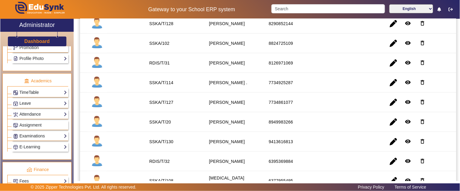
click at [32, 94] on link "TimeTable" at bounding box center [40, 92] width 54 height 7
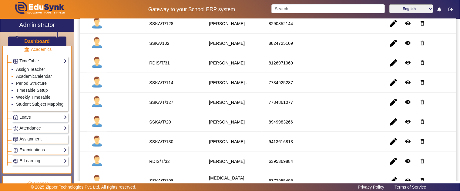
scroll to position [204, 0]
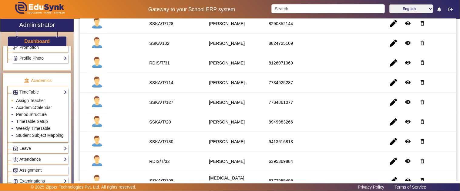
click at [28, 100] on link "Assign Teacher" at bounding box center [30, 100] width 29 height 5
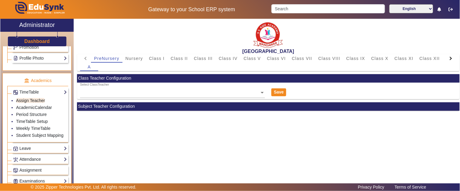
drag, startPoint x: 446, startPoint y: 54, endPoint x: 450, endPoint y: 57, distance: 4.8
click at [447, 54] on div at bounding box center [450, 58] width 11 height 8
click at [450, 57] on mat-tab-header "PreNursery Nursery Class I Class II Class III Class IV Class V Class VI Class V…" at bounding box center [268, 58] width 376 height 8
drag, startPoint x: 450, startPoint y: 57, endPoint x: 430, endPoint y: 62, distance: 21.2
click at [450, 57] on mat-tab-header "PreNursery Nursery Class I Class II Class III Class IV Class V Class VI Class V…" at bounding box center [268, 58] width 376 height 8
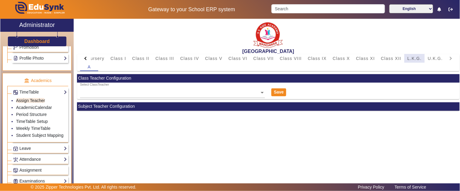
click at [408, 57] on span "L.K.G." at bounding box center [414, 58] width 14 height 4
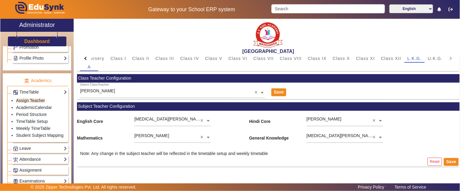
click at [115, 88] on div "DEEKSHA SHARMA" at bounding box center [97, 91] width 35 height 6
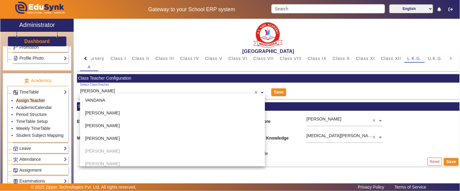
scroll to position [309, 0]
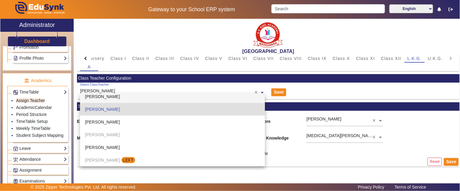
click at [322, 88] on div "Save" at bounding box center [300, 91] width 64 height 17
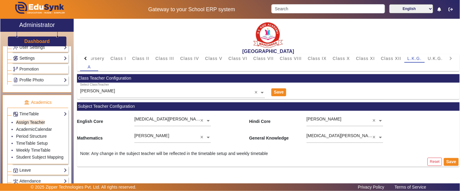
scroll to position [171, 0]
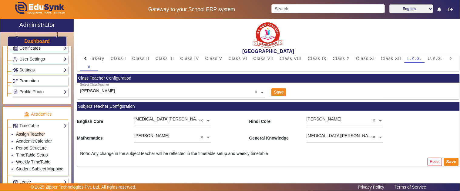
drag, startPoint x: 39, startPoint y: 43, endPoint x: 215, endPoint y: 39, distance: 175.9
click at [39, 43] on h3 "Dashboard" at bounding box center [36, 42] width 25 height 6
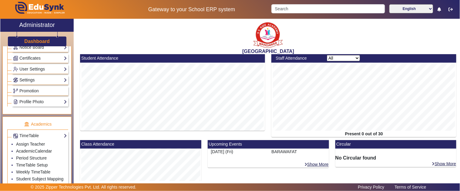
scroll to position [352, 0]
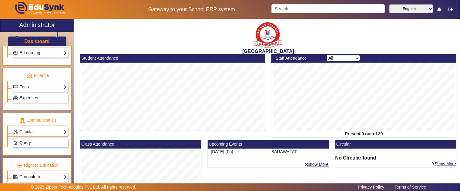
click at [29, 84] on link "Fees" at bounding box center [40, 87] width 54 height 7
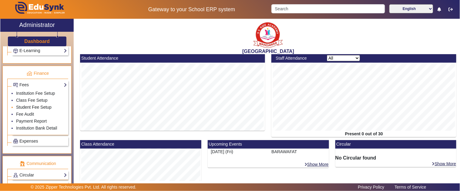
click at [26, 108] on link "Student Fee Setup" at bounding box center [33, 107] width 35 height 5
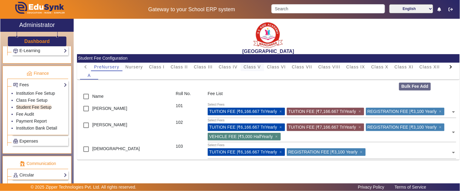
click at [253, 65] on span "Class V" at bounding box center [252, 67] width 17 height 4
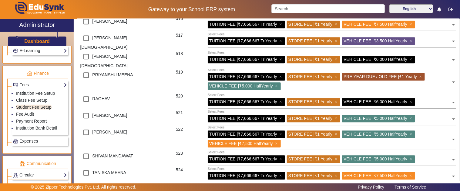
scroll to position [370, 0]
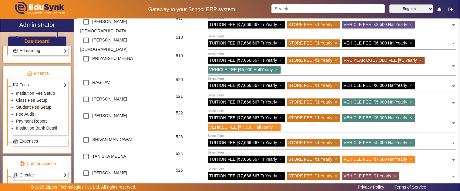
click at [413, 116] on span "×" at bounding box center [412, 118] width 4 height 5
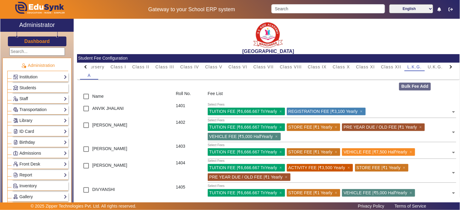
scroll to position [702, 0]
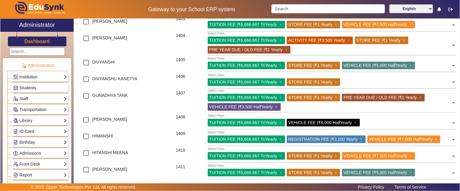
scroll to position [28, 0]
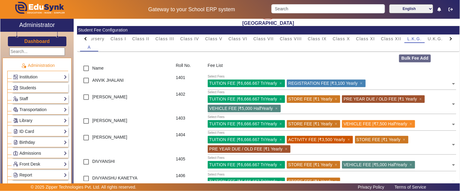
click at [32, 40] on h3 "Dashboard" at bounding box center [36, 42] width 25 height 6
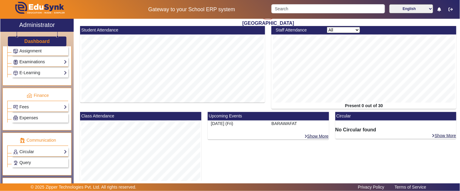
scroll to position [267, 0]
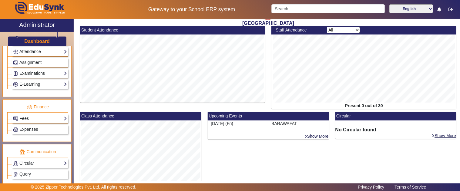
click at [34, 76] on link "Examinations" at bounding box center [40, 73] width 54 height 7
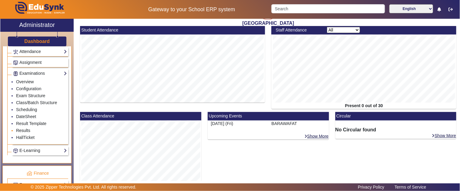
click at [25, 133] on link "Results" at bounding box center [23, 130] width 14 height 5
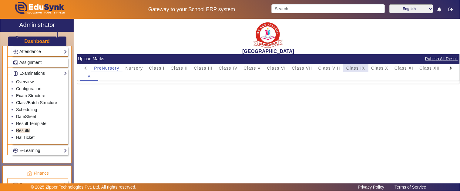
click at [359, 68] on span "Class IX" at bounding box center [355, 68] width 19 height 4
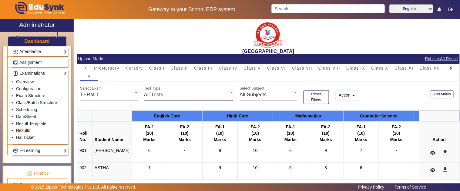
click at [165, 98] on div "All Tests" at bounding box center [187, 94] width 86 height 7
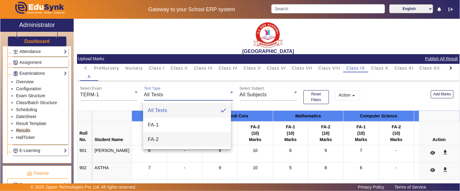
click at [154, 137] on span "FA-2" at bounding box center [153, 139] width 11 height 7
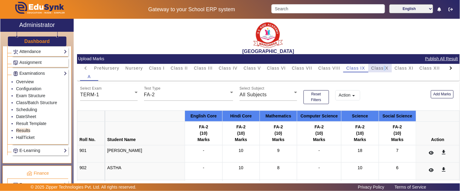
click at [384, 68] on span "Class X" at bounding box center [379, 68] width 17 height 4
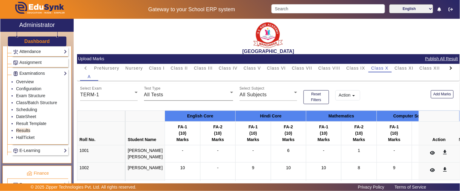
click at [189, 94] on div "All Tests" at bounding box center [187, 94] width 86 height 7
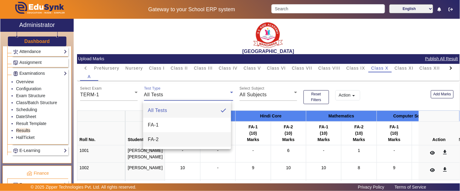
click at [170, 141] on mat-option "FA-2" at bounding box center [187, 139] width 88 height 15
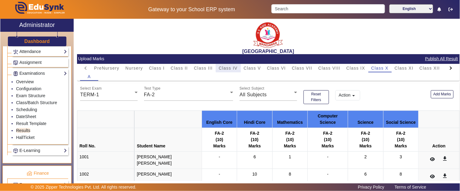
drag, startPoint x: 230, startPoint y: 68, endPoint x: 242, endPoint y: 109, distance: 41.9
click at [231, 68] on span "Class IV" at bounding box center [228, 68] width 19 height 4
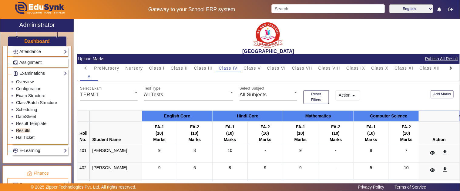
scroll to position [67, 0]
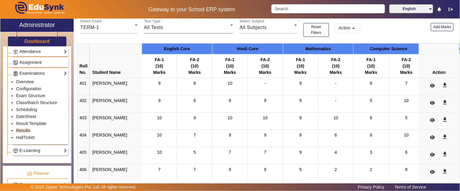
click at [172, 32] on div "Test Type All Tests" at bounding box center [188, 25] width 89 height 17
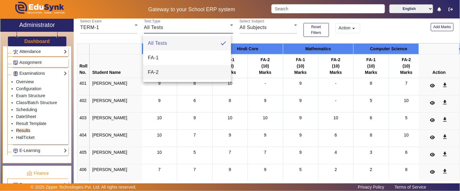
click at [166, 72] on mat-option "FA-2" at bounding box center [187, 72] width 88 height 15
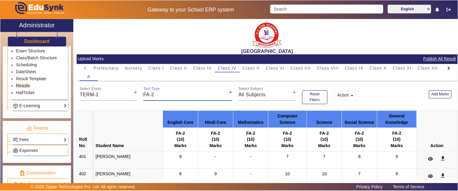
scroll to position [367, 0]
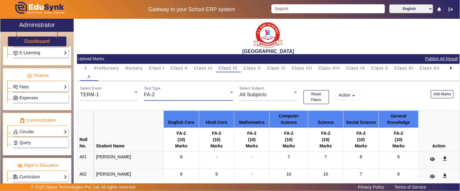
click at [30, 42] on h3 "Dashboard" at bounding box center [36, 42] width 25 height 6
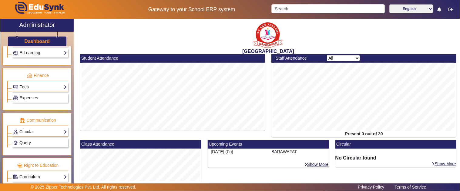
click at [293, 14] on div "English हिंदी (Hindi) ಕನ್ನಡ (Kannada) தமிழ் (Tamil) ଓଡିଆ (Odia) ਪੰਜਾਬੀ (Punjabi…" at bounding box center [363, 9] width 191 height 10
click at [291, 10] on input "Search" at bounding box center [327, 8] width 113 height 9
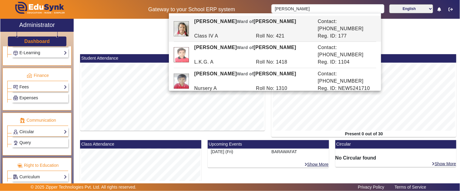
click at [262, 32] on div "Roll No: 421" at bounding box center [284, 35] width 62 height 7
type input "MANVI UPADHYAY"
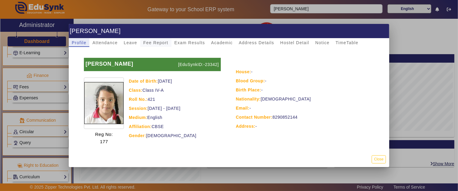
click at [156, 42] on span "Fee Report" at bounding box center [155, 43] width 25 height 4
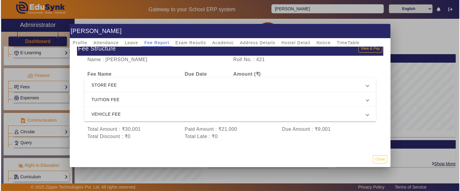
scroll to position [18, 0]
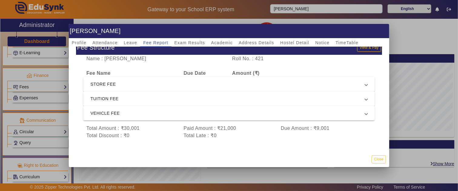
click at [129, 106] on mat-expansion-panel-header "VEHICLE FEE" at bounding box center [229, 113] width 292 height 15
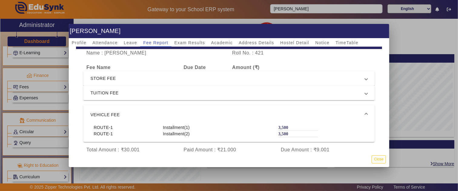
click at [31, 92] on div at bounding box center [229, 95] width 458 height 191
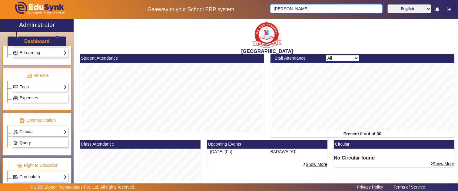
click at [28, 88] on link "Fees" at bounding box center [40, 87] width 54 height 7
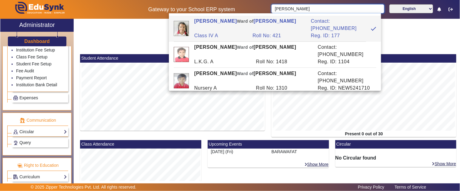
scroll to position [300, 0]
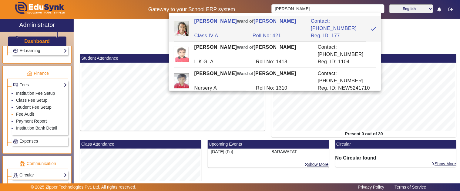
click at [26, 116] on link "Fee Audit" at bounding box center [25, 114] width 18 height 5
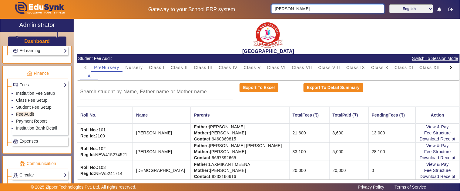
click at [312, 13] on body "Gateway to your School ERP system MANVI UPADHYAY English हिंदी (Hindi) ಕನ್ನಡ (K…" at bounding box center [230, 95] width 460 height 191
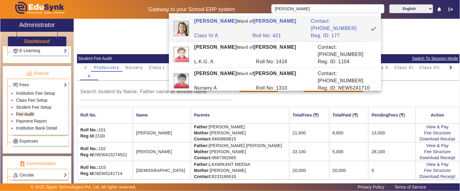
drag, startPoint x: 140, startPoint y: 28, endPoint x: 189, endPoint y: 70, distance: 64.7
click at [141, 30] on div "[GEOGRAPHIC_DATA]" at bounding box center [268, 36] width 383 height 35
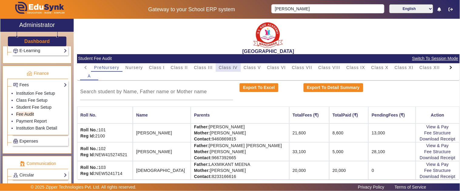
click at [234, 68] on span "Class IV" at bounding box center [228, 67] width 19 height 4
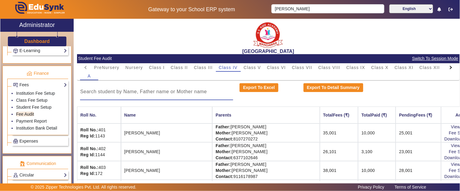
click at [125, 88] on input at bounding box center [156, 91] width 153 height 7
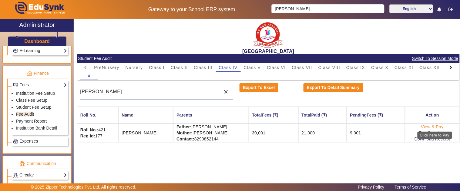
type input "MANVI"
click at [429, 126] on link "View & Pay" at bounding box center [432, 127] width 22 height 5
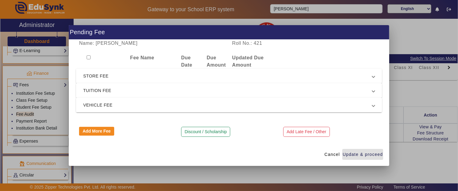
click at [95, 102] on span "VEHICLE FEE" at bounding box center [227, 105] width 289 height 7
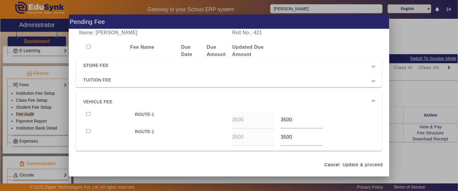
click at [85, 114] on div at bounding box center [107, 120] width 49 height 17
click at [86, 113] on input "checkbox" at bounding box center [88, 114] width 4 height 4
checkbox input "true"
type input "0"
click at [86, 129] on input "checkbox" at bounding box center [88, 131] width 4 height 4
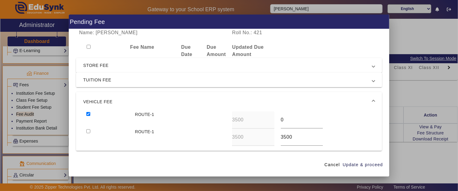
checkbox input "true"
type input "0"
click at [372, 167] on span "Update & proceed" at bounding box center [363, 165] width 40 height 6
type input "0"
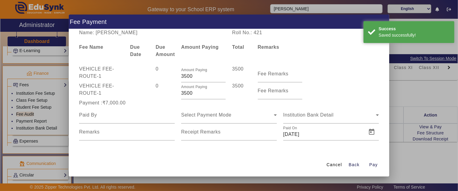
click at [334, 162] on span "Cancel" at bounding box center [334, 165] width 15 height 6
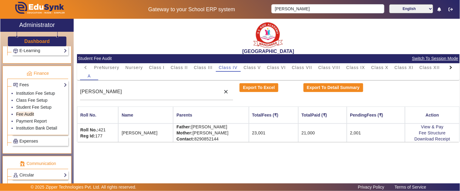
click at [322, 151] on div "SANTIANS INTERNATIONAL SCHOOL Student Fee Audit Switch To Session Mode PreNurse…" at bounding box center [267, 103] width 386 height 169
drag, startPoint x: 329, startPoint y: 132, endPoint x: 316, endPoint y: 132, distance: 13.6
click at [316, 132] on td "21,000" at bounding box center [322, 133] width 49 height 18
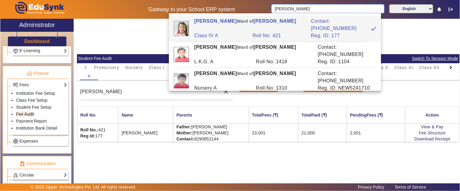
drag, startPoint x: 319, startPoint y: 8, endPoint x: 211, endPoint y: 13, distance: 108.0
click at [211, 13] on body "Gateway to your School ERP system MANVI UPADHYAY English हिंदी (Hindi) ಕನ್ನಡ (K…" at bounding box center [230, 95] width 460 height 191
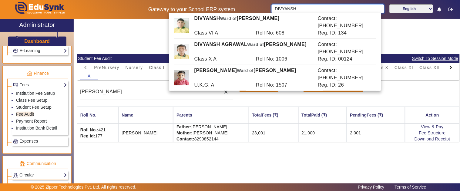
scroll to position [67, 0]
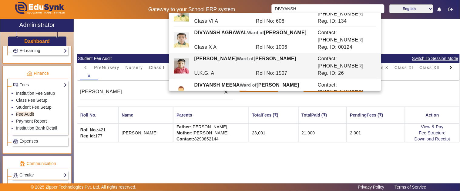
click at [243, 70] on div "U.K.G. A" at bounding box center [222, 73] width 62 height 7
type input "DIVYANSH UPADHYAY"
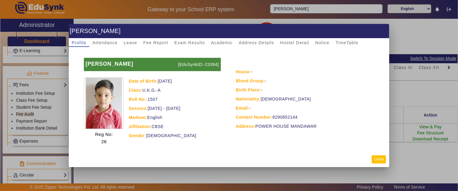
click at [376, 160] on button "Close" at bounding box center [379, 160] width 14 height 8
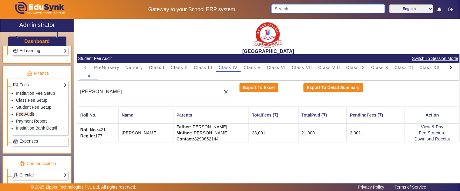
click at [295, 9] on input "Search" at bounding box center [327, 8] width 113 height 9
click at [451, 70] on div at bounding box center [450, 67] width 11 height 8
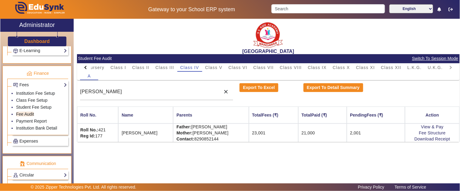
click at [450, 70] on mat-tab-header "PreNursery Nursery Class I Class II Class III Class IV Class V Class VI Class V…" at bounding box center [268, 67] width 376 height 8
click at [433, 67] on span "U.K.G." at bounding box center [435, 67] width 15 height 4
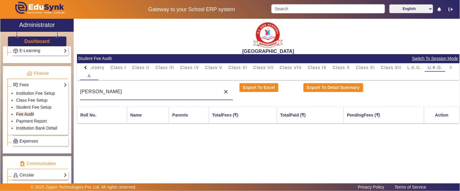
click at [125, 91] on input "MANVI" at bounding box center [148, 91] width 137 height 7
click at [40, 93] on div "X Administrator Dashboard Administration Institution Institution Details Sessio…" at bounding box center [229, 106] width 459 height 175
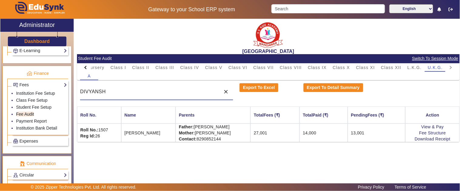
type input "DIVYANSH"
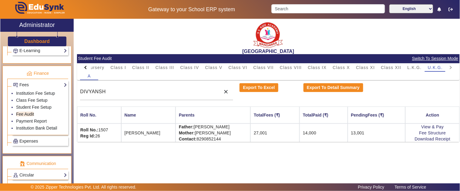
drag, startPoint x: 338, startPoint y: 133, endPoint x: 318, endPoint y: 132, distance: 19.7
click at [318, 132] on td "14,000" at bounding box center [324, 133] width 48 height 18
drag, startPoint x: 382, startPoint y: 131, endPoint x: 361, endPoint y: 132, distance: 20.9
click at [361, 132] on td "13,001" at bounding box center [377, 133] width 58 height 18
click at [361, 144] on div "SANTIANS INTERNATIONAL SCHOOL Student Fee Audit Switch To Session Mode PreNurse…" at bounding box center [268, 82] width 383 height 126
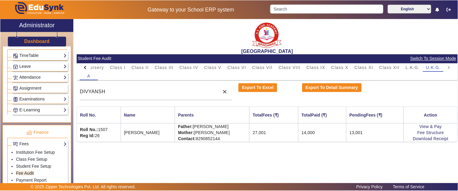
scroll to position [166, 0]
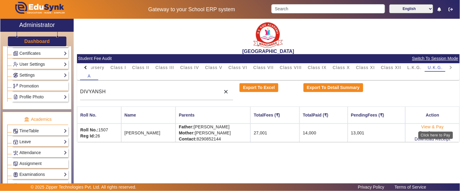
click at [431, 128] on link "View & Pay" at bounding box center [432, 127] width 22 height 5
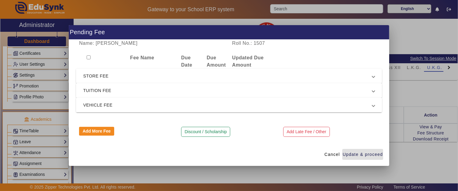
click at [123, 103] on span "VEHICLE FEE" at bounding box center [227, 105] width 289 height 7
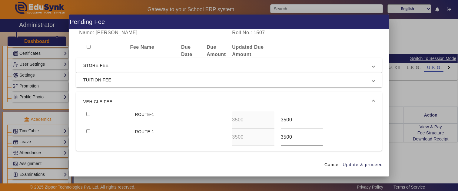
click at [86, 115] on input "checkbox" at bounding box center [88, 114] width 4 height 4
checkbox input "true"
type input "0"
click at [86, 129] on input "checkbox" at bounding box center [88, 131] width 4 height 4
checkbox input "true"
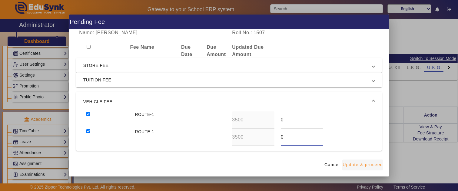
type input "0"
click at [373, 165] on span "Update & proceed" at bounding box center [363, 165] width 40 height 6
type input "0"
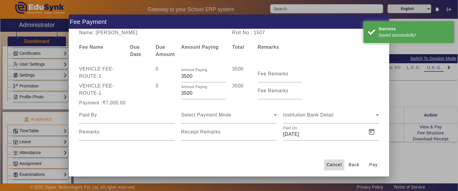
click at [340, 164] on span "Cancel" at bounding box center [334, 165] width 15 height 6
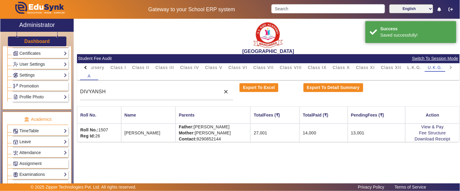
click at [371, 137] on td "13,001" at bounding box center [377, 133] width 58 height 18
click at [381, 144] on div "SANTIANS INTERNATIONAL SCHOOL Student Fee Audit Switch To Session Mode PreNurse…" at bounding box center [268, 82] width 383 height 126
drag, startPoint x: 374, startPoint y: 133, endPoint x: 355, endPoint y: 133, distance: 19.7
click at [355, 133] on tr "Roll No.: 1507 Reg Id: 26 DIVYANSH UPADHYAY Father: NARENDRA KUMAR SHARMA Mothe…" at bounding box center [268, 133] width 383 height 18
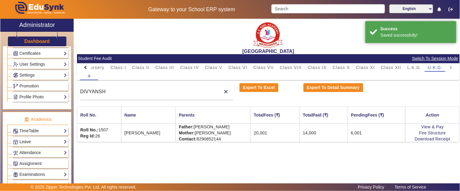
click at [364, 144] on div "SANTIANS INTERNATIONAL SCHOOL Student Fee Audit Switch To Session Mode PreNurse…" at bounding box center [268, 82] width 383 height 126
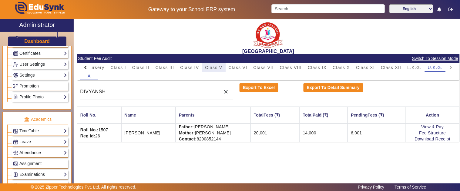
drag, startPoint x: 224, startPoint y: 67, endPoint x: 213, endPoint y: 78, distance: 15.2
click at [224, 68] on div "Class V" at bounding box center [213, 67] width 23 height 8
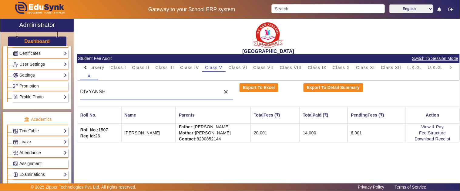
drag, startPoint x: 140, startPoint y: 92, endPoint x: 70, endPoint y: 88, distance: 70.4
click at [70, 88] on div "X Administrator Dashboard Administration Institution Institution Details Sessio…" at bounding box center [229, 106] width 459 height 175
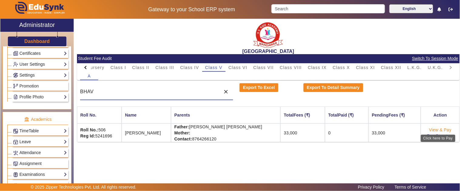
type input "BHAV"
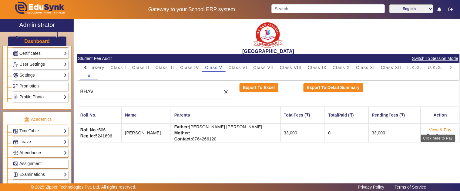
click at [440, 129] on link "View & Pay" at bounding box center [440, 130] width 22 height 5
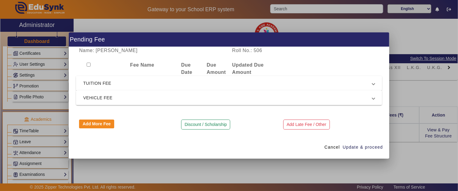
click at [150, 80] on span "TUITION FEE" at bounding box center [227, 83] width 289 height 7
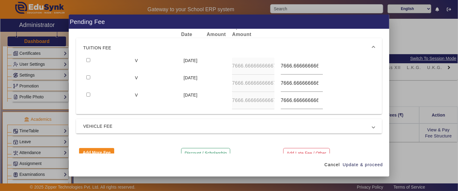
scroll to position [31, 0]
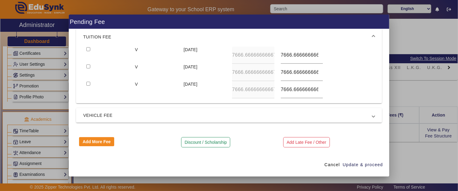
click at [88, 52] on div at bounding box center [107, 55] width 49 height 17
click at [88, 49] on input "checkbox" at bounding box center [88, 49] width 4 height 4
checkbox input "true"
type input "8000"
click at [86, 65] on input "checkbox" at bounding box center [88, 67] width 4 height 4
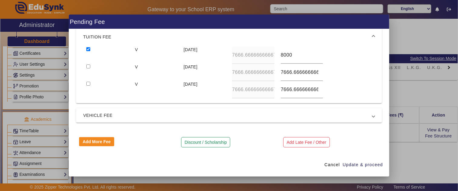
checkbox input "true"
type input "7500"
click at [86, 82] on input "checkbox" at bounding box center [88, 84] width 4 height 4
checkbox input "true"
type input "7500"
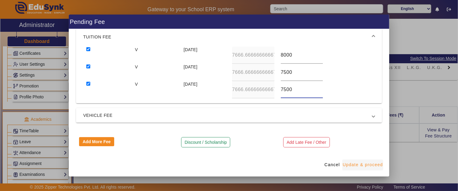
click at [355, 166] on span "Update & proceed" at bounding box center [363, 165] width 40 height 6
type input "8000"
type input "7500"
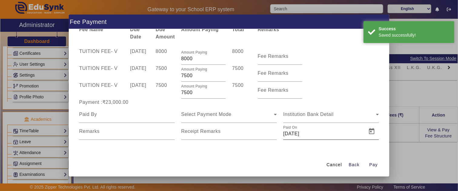
scroll to position [17, 0]
click at [349, 165] on span "submit" at bounding box center [354, 165] width 19 height 15
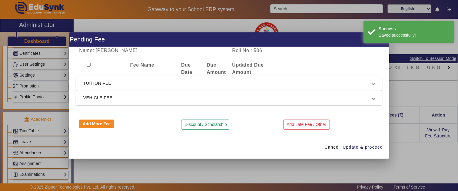
scroll to position [0, 0]
click at [108, 97] on span "VEHICLE FEE" at bounding box center [227, 97] width 289 height 7
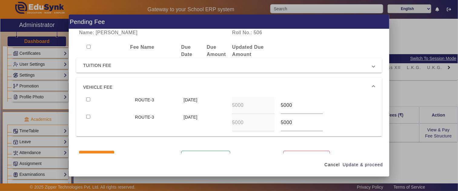
click at [125, 69] on mat-expansion-panel-header "TUITION FEE" at bounding box center [229, 65] width 306 height 15
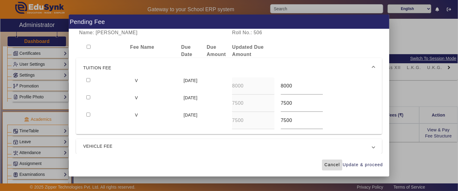
click at [331, 166] on span "Cancel" at bounding box center [332, 165] width 15 height 6
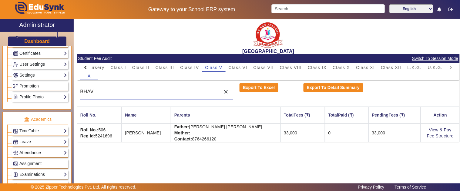
drag, startPoint x: 144, startPoint y: 89, endPoint x: 53, endPoint y: 78, distance: 91.9
click at [41, 78] on div "X Administrator Dashboard Administration Institution Institution Details Sessio…" at bounding box center [229, 106] width 459 height 175
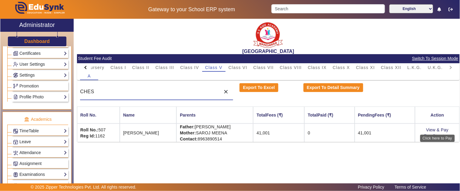
type input "CHES"
click at [434, 126] on td "View & Pay Fee Structure" at bounding box center [437, 133] width 45 height 18
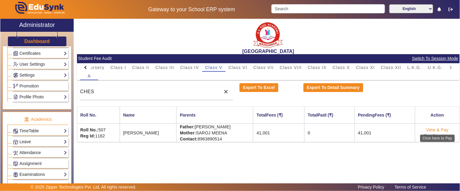
click at [437, 129] on link "View & Pay" at bounding box center [437, 130] width 22 height 5
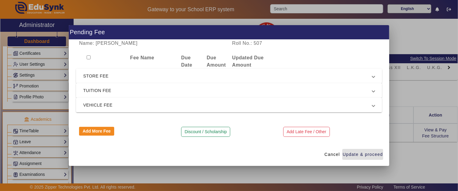
click at [112, 73] on span "STORE FEE" at bounding box center [227, 75] width 289 height 7
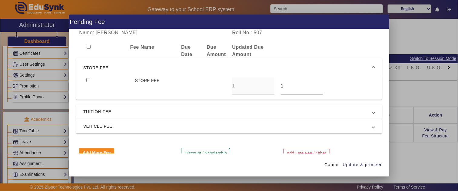
click at [116, 68] on span "STORE FEE" at bounding box center [227, 67] width 289 height 7
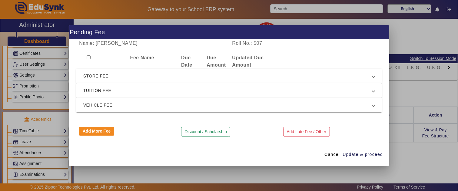
click at [106, 91] on span "TUITION FEE" at bounding box center [227, 90] width 289 height 7
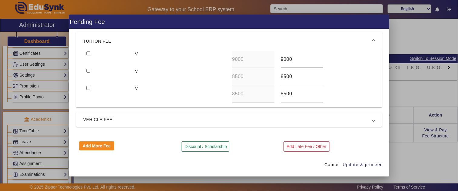
scroll to position [50, 0]
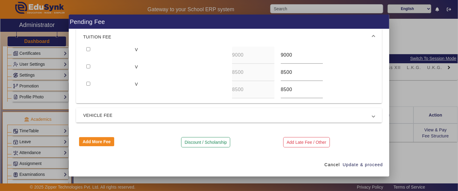
click at [106, 113] on span "VEHICLE FEE" at bounding box center [227, 115] width 289 height 7
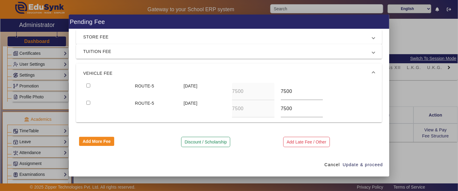
scroll to position [28, 0]
click at [112, 50] on span "TUITION FEE" at bounding box center [227, 51] width 289 height 7
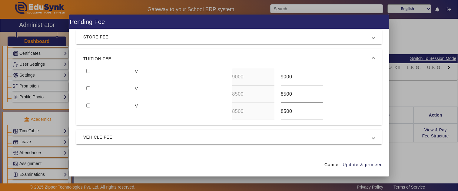
click at [111, 139] on span "VEHICLE FEE" at bounding box center [227, 137] width 289 height 7
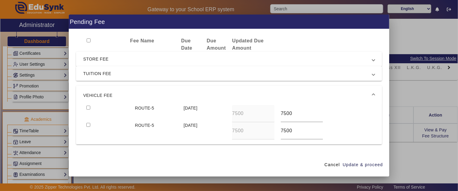
scroll to position [0, 0]
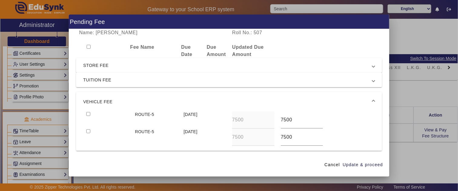
click at [129, 87] on div "Name: CHESHTA JARWAL Roll No.: 507 Fee Name Due Date Due Amount Updated Due Amo…" at bounding box center [229, 91] width 321 height 124
click at [132, 82] on span "TUITION FEE" at bounding box center [227, 79] width 289 height 7
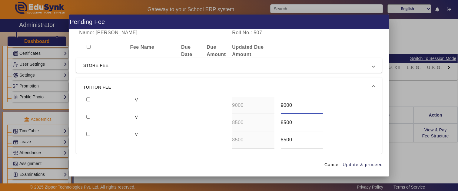
drag, startPoint x: 293, startPoint y: 105, endPoint x: 264, endPoint y: 105, distance: 29.1
click at [264, 105] on div "V 9000 9000" at bounding box center [229, 105] width 292 height 17
type input "8000"
click at [86, 100] on input "checkbox" at bounding box center [88, 100] width 4 height 4
checkbox input "true"
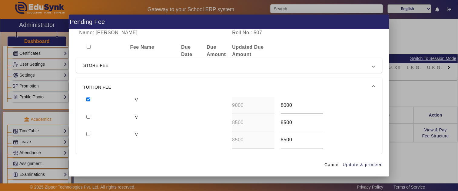
click at [86, 116] on input "checkbox" at bounding box center [88, 117] width 4 height 4
checkbox input "true"
type input "7500"
click at [86, 132] on input "checkbox" at bounding box center [88, 134] width 4 height 4
checkbox input "true"
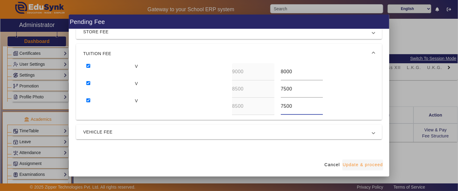
type input "7500"
click at [374, 163] on span "Update & proceed" at bounding box center [363, 165] width 40 height 6
type input "8000"
type input "7500"
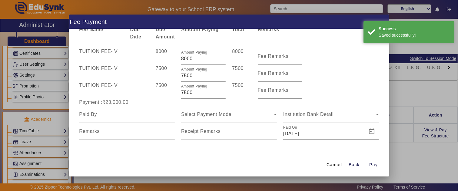
scroll to position [17, 0]
click at [355, 162] on span "Back" at bounding box center [354, 165] width 11 height 6
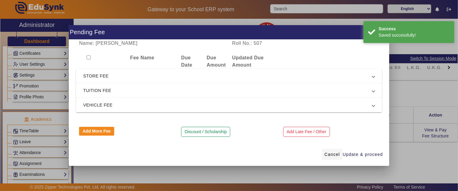
scroll to position [0, 0]
click at [337, 155] on span "Cancel" at bounding box center [332, 155] width 15 height 6
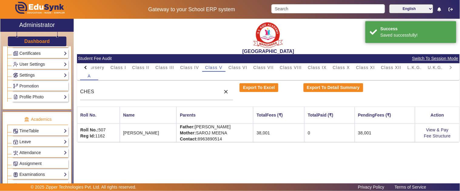
drag, startPoint x: 352, startPoint y: 137, endPoint x: 288, endPoint y: 145, distance: 64.1
click at [352, 137] on td "0" at bounding box center [329, 133] width 50 height 18
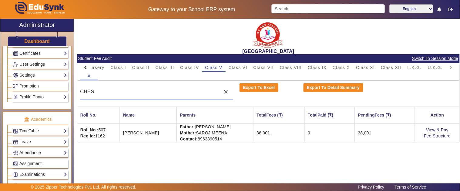
drag, startPoint x: 128, startPoint y: 93, endPoint x: 81, endPoint y: 93, distance: 46.7
click at [81, 93] on input "CHES" at bounding box center [148, 91] width 137 height 7
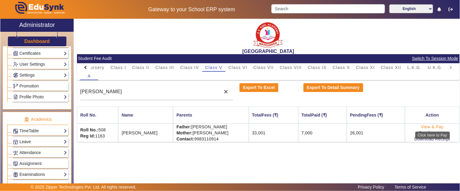
click at [430, 125] on link "View & Pay" at bounding box center [432, 127] width 22 height 5
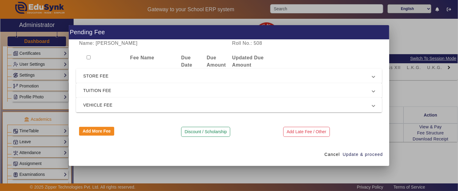
click at [134, 83] on mat-expansion-panel-header "TUITION FEE" at bounding box center [229, 90] width 306 height 15
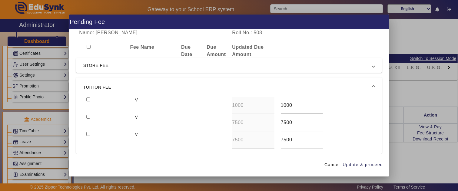
click at [105, 70] on mat-expansion-panel-header "STORE FEE" at bounding box center [229, 65] width 306 height 15
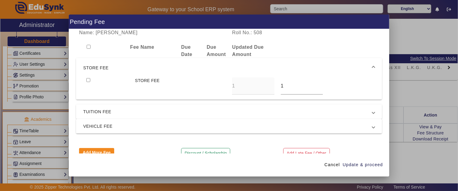
click at [105, 68] on span "STORE FEE" at bounding box center [227, 67] width 289 height 7
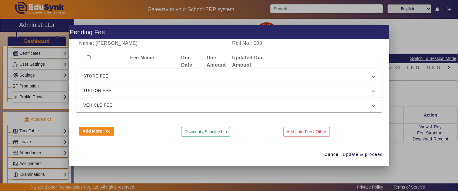
click at [96, 99] on mat-expansion-panel-header "VEHICLE FEE" at bounding box center [229, 105] width 306 height 15
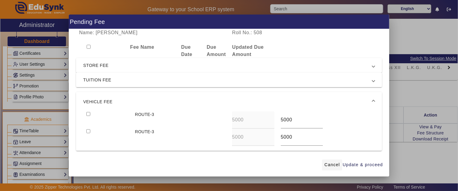
click at [329, 165] on span "Cancel" at bounding box center [332, 165] width 15 height 6
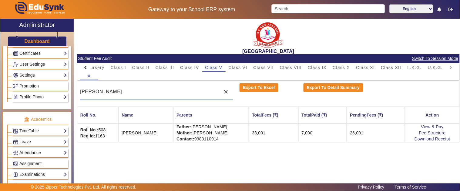
drag, startPoint x: 105, startPoint y: 91, endPoint x: 14, endPoint y: 93, distance: 91.0
click at [14, 93] on div "X Administrator Dashboard Administration Institution Institution Details Sessio…" at bounding box center [229, 106] width 459 height 175
type input "GAURAV"
click at [428, 127] on link "View & Pay" at bounding box center [432, 127] width 22 height 5
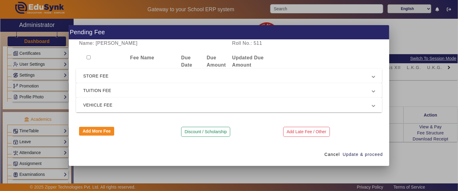
click at [134, 110] on mat-expansion-panel-header "VEHICLE FEE" at bounding box center [229, 105] width 306 height 15
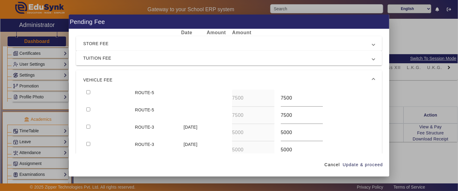
scroll to position [63, 0]
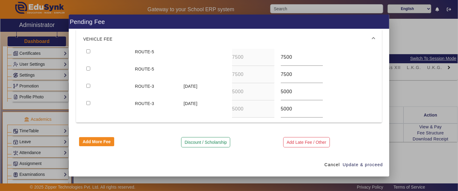
click at [86, 85] on input "checkbox" at bounding box center [88, 86] width 4 height 4
checkbox input "true"
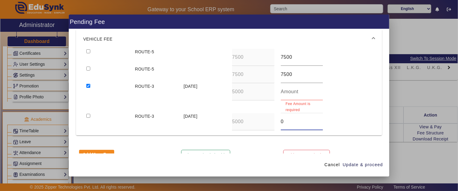
type input "0"
click at [292, 93] on input "number" at bounding box center [302, 91] width 42 height 7
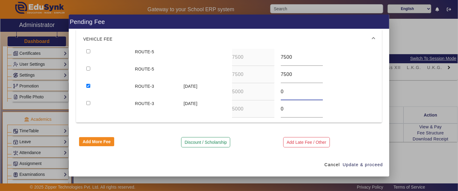
type input "0"
click at [89, 104] on input "checkbox" at bounding box center [88, 103] width 4 height 4
checkbox input "true"
click at [356, 165] on span "Update & proceed" at bounding box center [363, 165] width 40 height 6
type input "0"
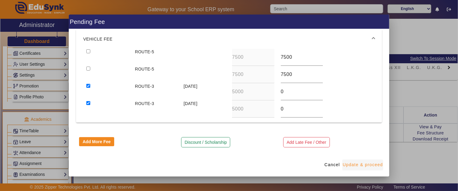
type input "0"
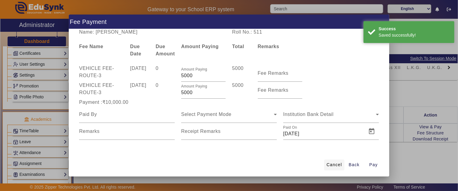
click at [333, 161] on span at bounding box center [334, 165] width 20 height 15
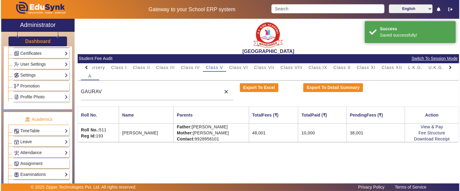
scroll to position [0, 0]
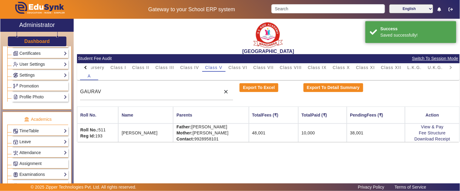
click at [376, 134] on td "38,001" at bounding box center [376, 133] width 58 height 18
click at [376, 134] on td "28,001" at bounding box center [376, 133] width 58 height 18
click at [173, 155] on div "SANTIANS INTERNATIONAL SCHOOL Student Fee Audit Switch To Session Mode PreNurse…" at bounding box center [267, 103] width 386 height 169
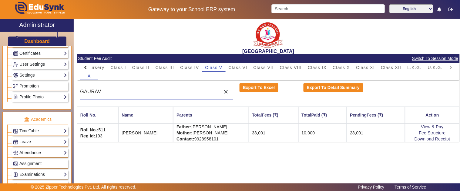
drag, startPoint x: 102, startPoint y: 90, endPoint x: 46, endPoint y: 90, distance: 56.4
click at [46, 90] on div "X Administrator Dashboard Administration Institution Institution Details Sessio…" at bounding box center [229, 106] width 459 height 175
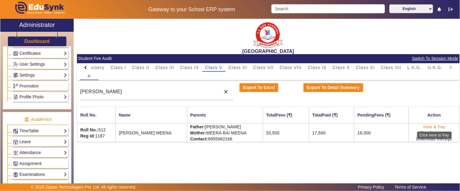
click at [428, 127] on link "View & Pay" at bounding box center [434, 127] width 22 height 5
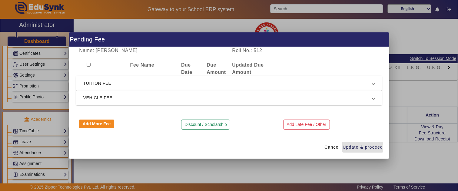
click at [118, 97] on span "VEHICLE FEE" at bounding box center [227, 97] width 289 height 7
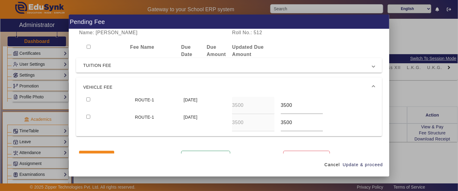
click at [115, 82] on mat-expansion-panel-header "VEHICLE FEE" at bounding box center [229, 87] width 306 height 19
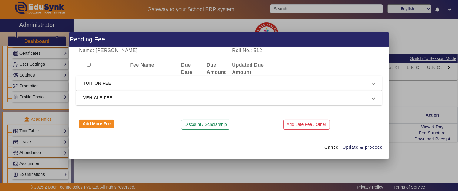
click at [29, 112] on div at bounding box center [229, 95] width 458 height 191
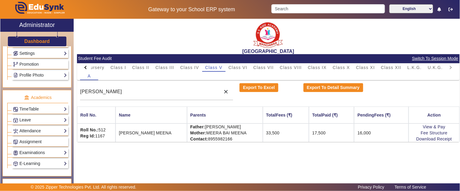
scroll to position [199, 0]
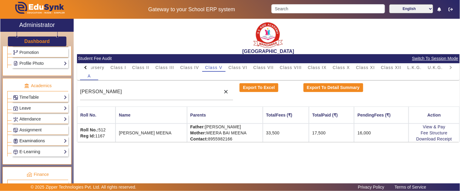
click at [33, 142] on link "Examinations" at bounding box center [40, 141] width 54 height 7
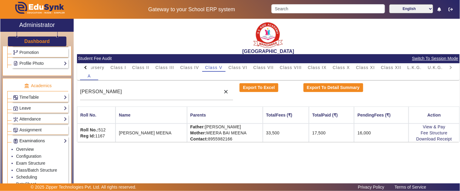
click at [33, 142] on link "Examinations" at bounding box center [40, 141] width 54 height 7
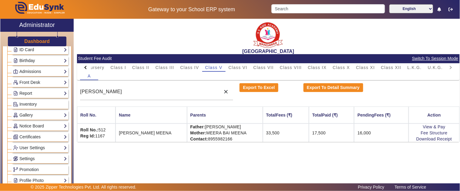
scroll to position [300, 0]
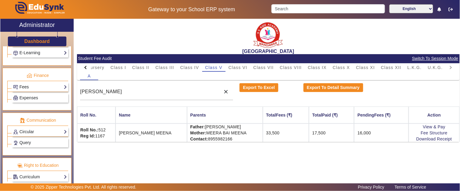
click at [36, 86] on link "Fees" at bounding box center [40, 87] width 54 height 7
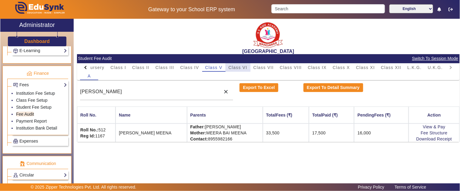
click at [234, 65] on span "Class VI" at bounding box center [238, 67] width 19 height 4
click at [216, 68] on span "Class V" at bounding box center [213, 67] width 17 height 4
click at [117, 92] on input "HIMANSHU" at bounding box center [148, 91] width 137 height 7
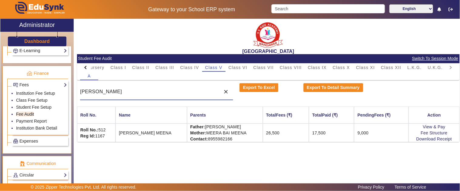
click at [383, 135] on td "9,000" at bounding box center [381, 133] width 55 height 18
drag, startPoint x: 122, startPoint y: 89, endPoint x: 29, endPoint y: 85, distance: 93.7
click at [29, 85] on div "X Administrator Dashboard Administration Institution Institution Details Sessio…" at bounding box center [229, 106] width 459 height 175
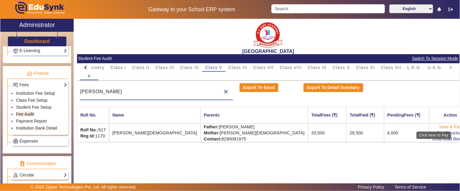
type input "MOKSHITA"
click at [439, 128] on link "View & Pay" at bounding box center [450, 127] width 22 height 5
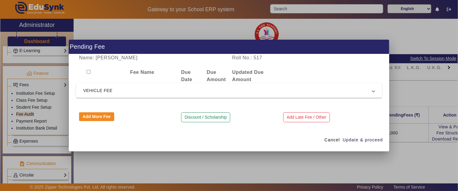
click at [131, 87] on span "VEHICLE FEE" at bounding box center [227, 90] width 289 height 7
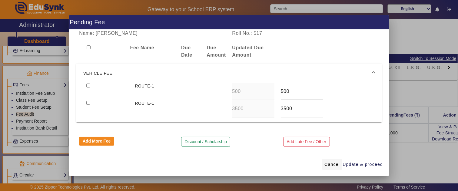
click at [333, 164] on span "Cancel" at bounding box center [332, 165] width 15 height 6
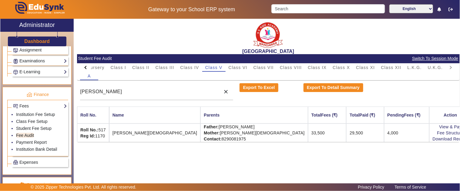
scroll to position [211, 0]
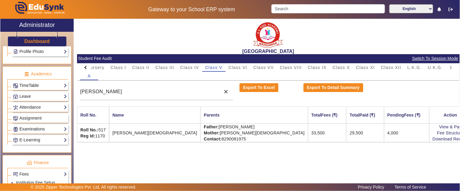
click at [27, 89] on link "TimeTable" at bounding box center [40, 85] width 54 height 7
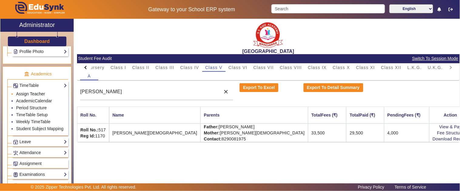
click at [28, 93] on link "Assign Teacher" at bounding box center [30, 94] width 29 height 5
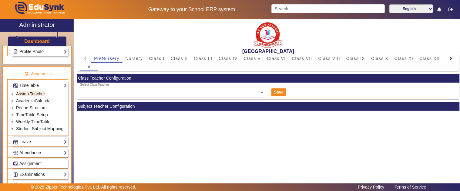
click at [448, 63] on div "A" at bounding box center [268, 67] width 376 height 8
click at [448, 59] on div at bounding box center [450, 58] width 11 height 8
click at [448, 59] on mat-tab-header "PreNursery Nursery Class I Class II Class III Class IV Class V Class VI Class V…" at bounding box center [268, 58] width 376 height 8
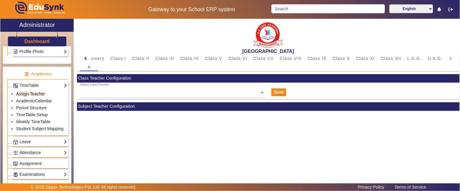
click at [422, 53] on h2 "[GEOGRAPHIC_DATA]" at bounding box center [268, 52] width 383 height 6
click at [412, 55] on span "L.K.G." at bounding box center [414, 58] width 14 height 8
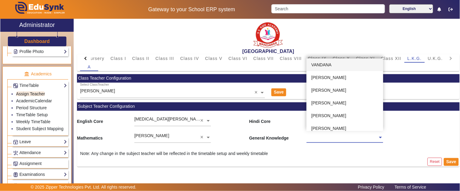
click at [335, 135] on input "text" at bounding box center [344, 138] width 76 height 6
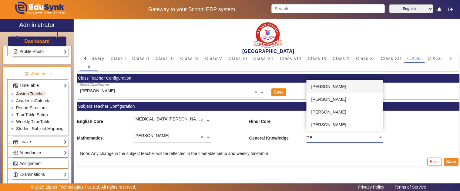
type input "D"
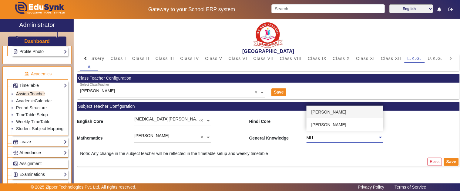
type input "MUN"
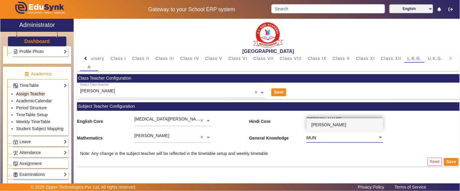
drag, startPoint x: 336, startPoint y: 124, endPoint x: 389, endPoint y: 150, distance: 58.3
click at [336, 124] on div "MUNEETA" at bounding box center [344, 125] width 76 height 13
click at [448, 159] on button "Save" at bounding box center [451, 162] width 15 height 8
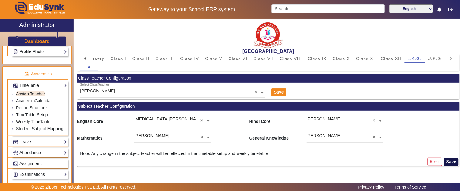
click at [449, 160] on button "Save" at bounding box center [451, 162] width 15 height 8
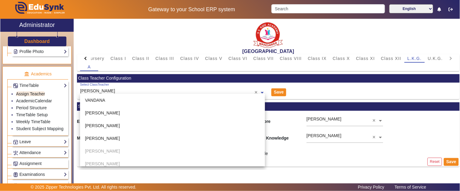
scroll to position [309, 0]
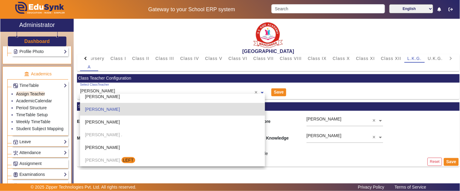
drag, startPoint x: 132, startPoint y: 93, endPoint x: 77, endPoint y: 93, distance: 54.9
click at [77, 93] on div "Select ClassTeacher DEEKSHA SHARMA × VANDANA LALIT KUMAR NEERAJ DUBE NISHCHAY B…" at bounding box center [172, 91] width 191 height 17
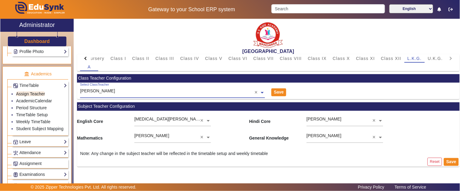
click at [104, 94] on ng-select "Select ClassTeacher DEEKSHA SHARMA ×" at bounding box center [172, 91] width 185 height 17
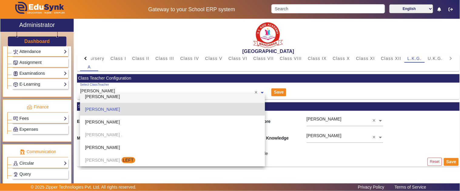
click at [28, 122] on link "Fees" at bounding box center [40, 118] width 54 height 7
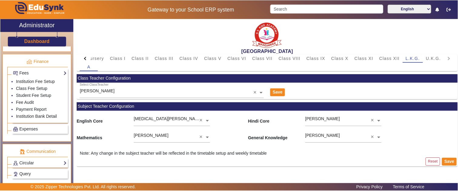
scroll to position [260, 0]
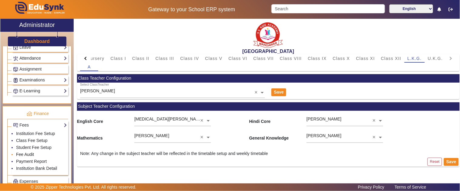
drag, startPoint x: 25, startPoint y: 155, endPoint x: 106, endPoint y: 144, distance: 81.9
click at [25, 155] on link "Fee Audit" at bounding box center [25, 154] width 18 height 5
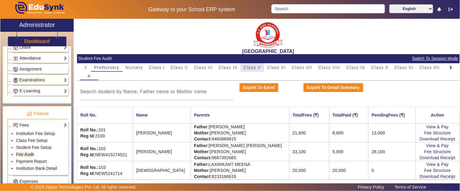
click at [246, 69] on span "Class V" at bounding box center [252, 67] width 17 height 4
click at [104, 93] on input at bounding box center [156, 91] width 153 height 7
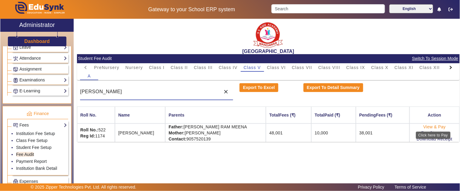
type input "SADHA"
click at [427, 126] on link "View & Pay" at bounding box center [434, 127] width 22 height 5
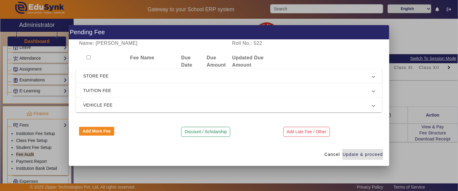
click at [100, 89] on span "TUITION FEE" at bounding box center [227, 90] width 289 height 7
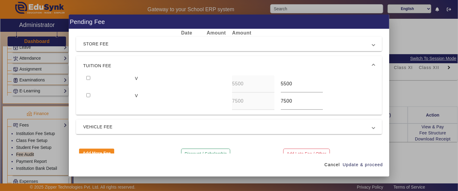
scroll to position [33, 0]
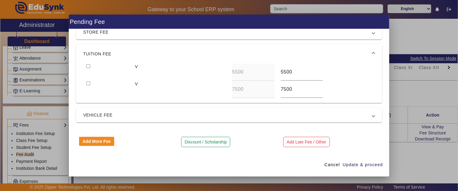
click at [114, 114] on span "VEHICLE FEE" at bounding box center [227, 115] width 289 height 7
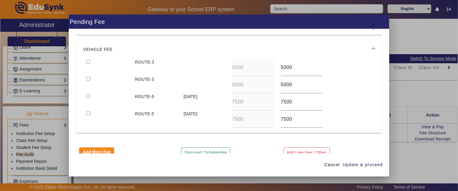
scroll to position [63, 0]
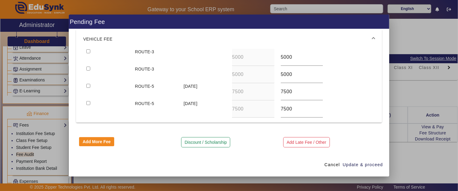
click at [87, 52] on input "checkbox" at bounding box center [88, 51] width 4 height 4
checkbox input "true"
type input "0"
click at [86, 67] on input "checkbox" at bounding box center [88, 69] width 4 height 4
checkbox input "true"
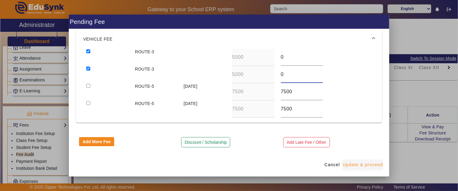
type input "0"
click at [357, 165] on span "Update & proceed" at bounding box center [363, 165] width 40 height 6
type input "0"
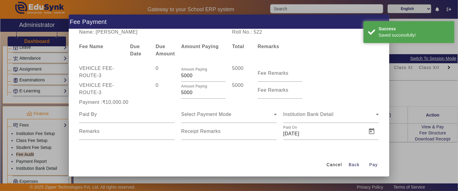
scroll to position [1, 0]
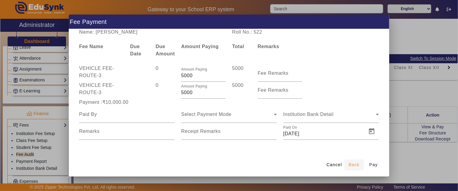
click at [356, 165] on span "Back" at bounding box center [354, 165] width 11 height 6
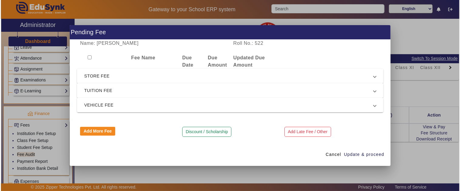
scroll to position [0, 0]
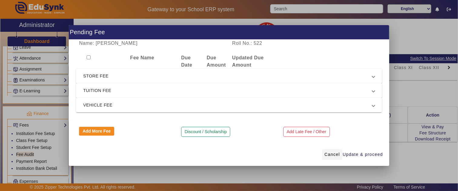
click at [337, 155] on span "Cancel" at bounding box center [332, 155] width 15 height 6
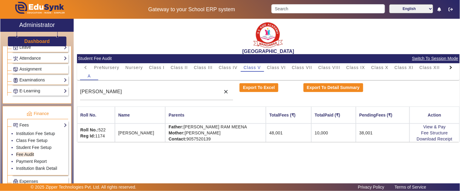
click at [387, 103] on mat-card-content "PreNursery Nursery Class I Class II Class III Class IV Class V Class VI Class V…" at bounding box center [268, 102] width 383 height 79
click at [337, 138] on td "10,000" at bounding box center [333, 133] width 45 height 18
click at [340, 147] on div "SANTIANS INTERNATIONAL SCHOOL Student Fee Audit Switch To Session Mode PreNurse…" at bounding box center [267, 103] width 386 height 169
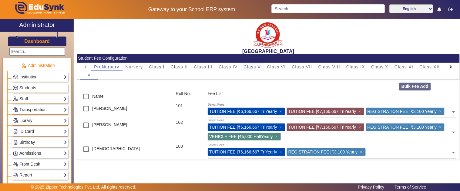
click at [256, 65] on span "Class V" at bounding box center [252, 67] width 17 height 4
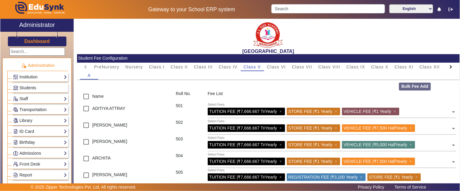
click at [150, 92] on div "Name" at bounding box center [125, 97] width 96 height 12
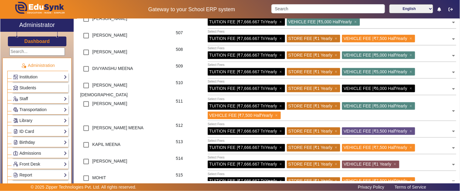
scroll to position [202, 0]
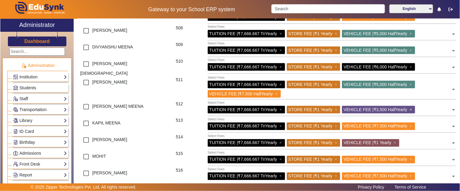
click at [413, 107] on span "×" at bounding box center [412, 109] width 4 height 5
